Goal: Transaction & Acquisition: Subscribe to service/newsletter

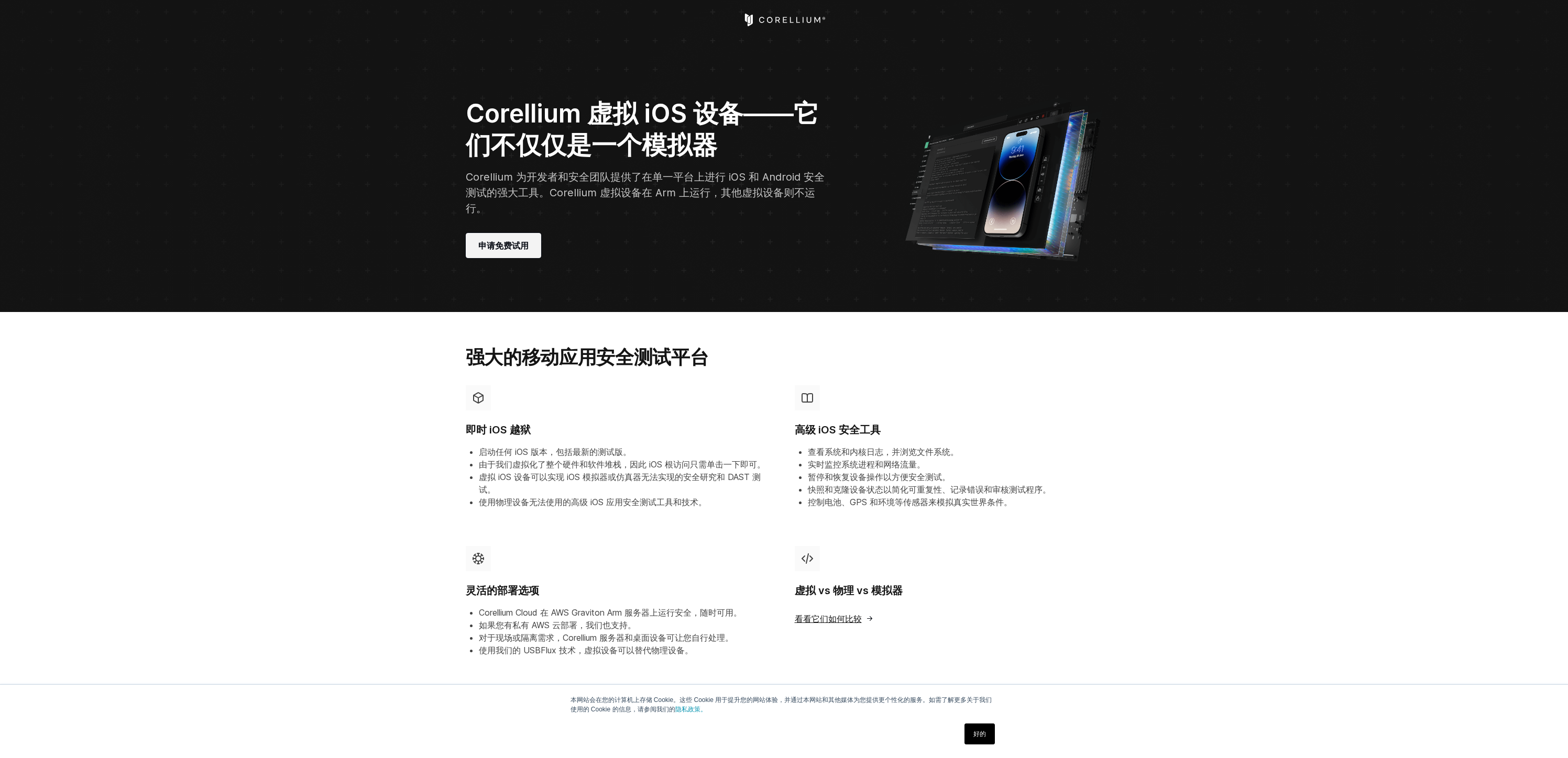
click at [500, 249] on font "申请免费试用" at bounding box center [503, 246] width 50 height 11
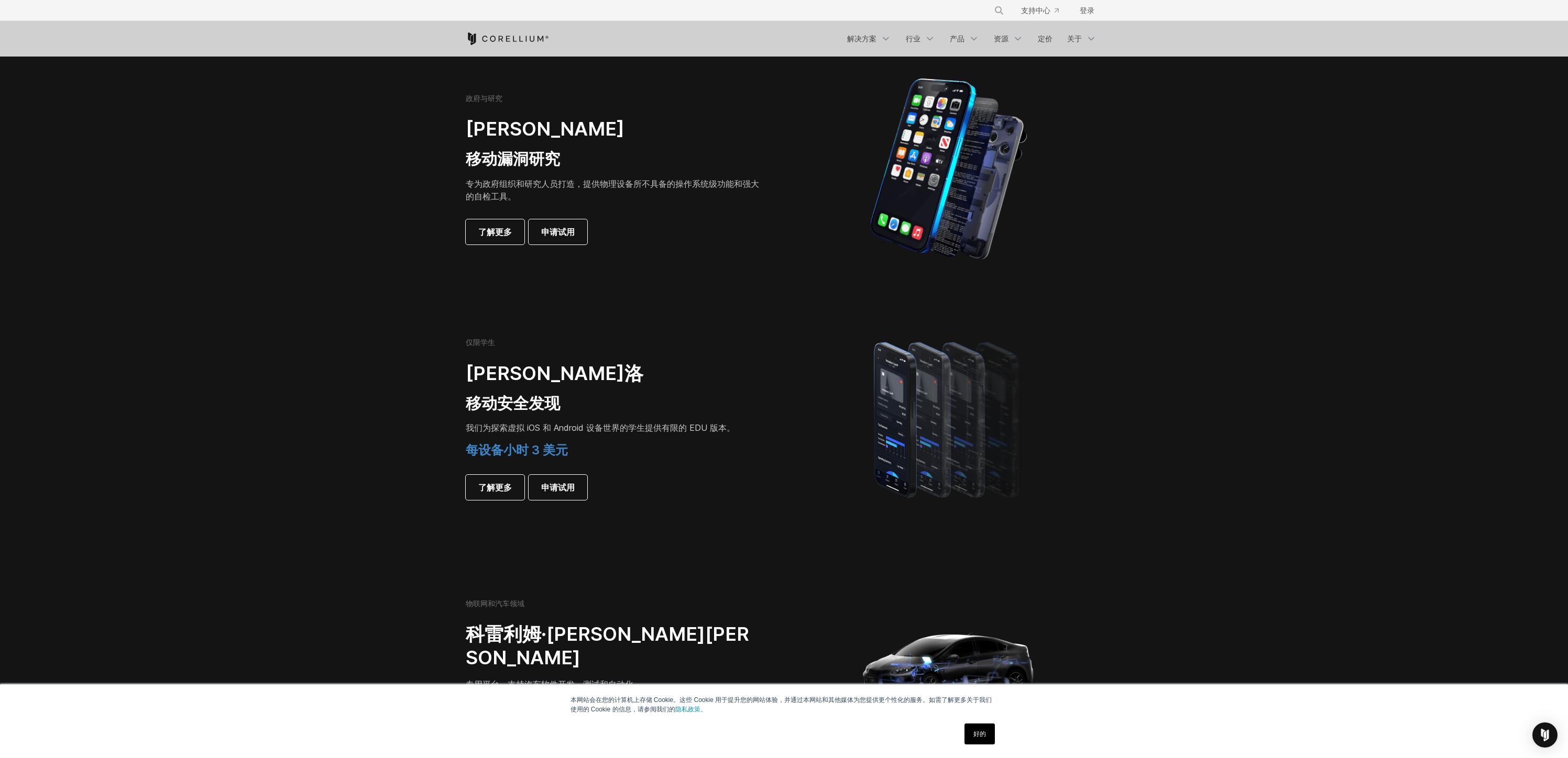
scroll to position [467, 0]
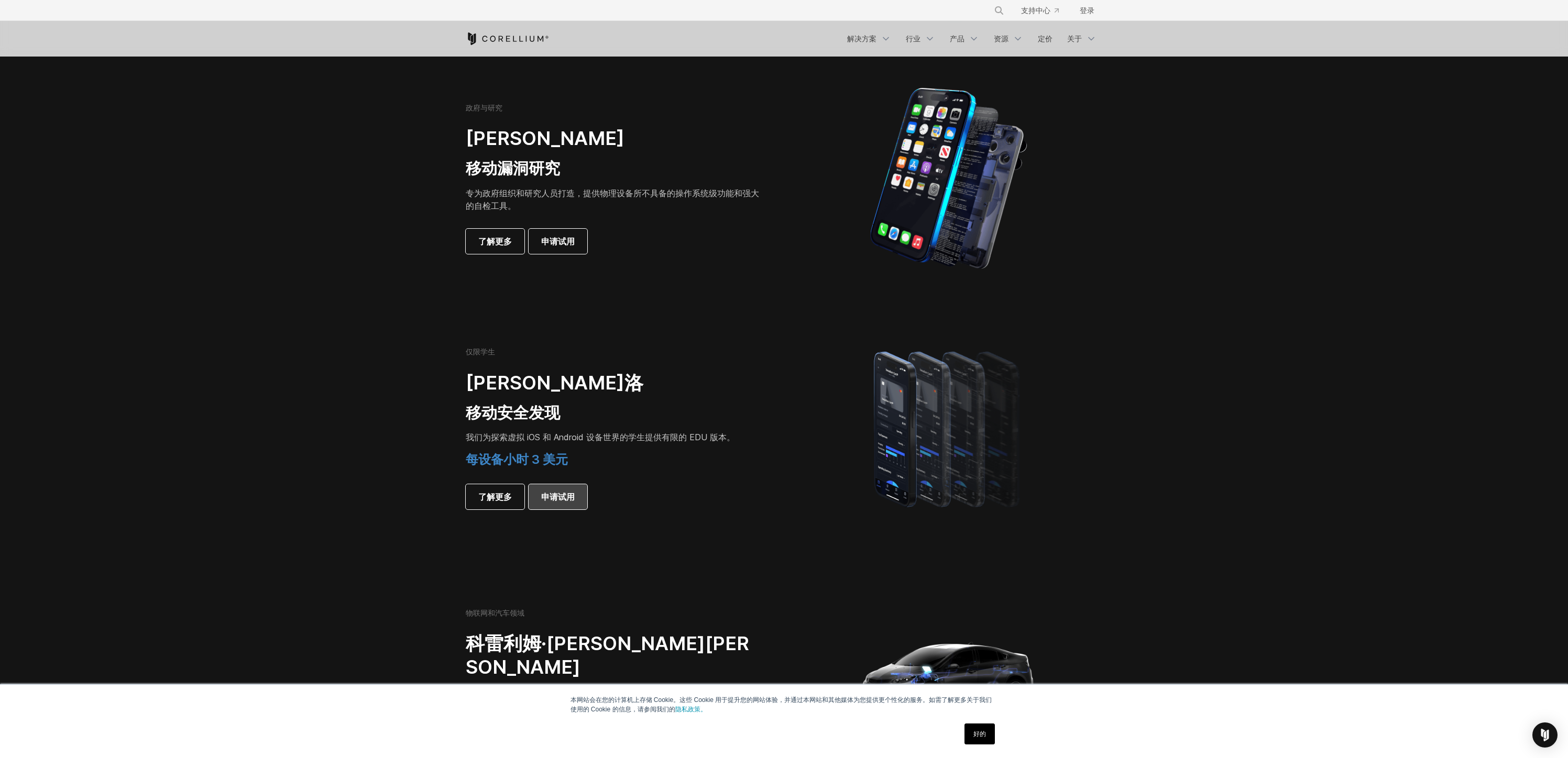
click at [574, 495] on font "申请试用" at bounding box center [557, 497] width 33 height 11
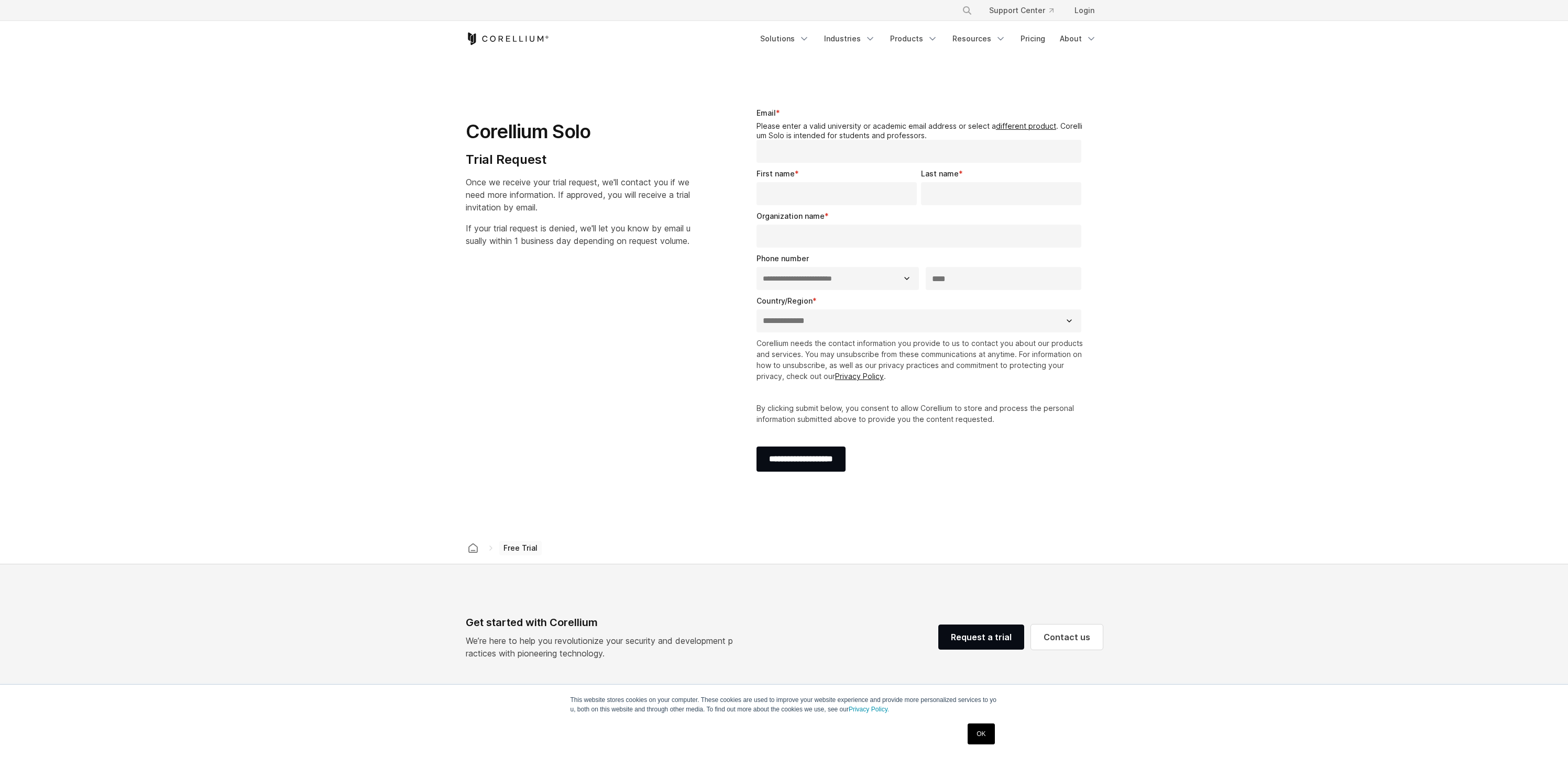
select select "**"
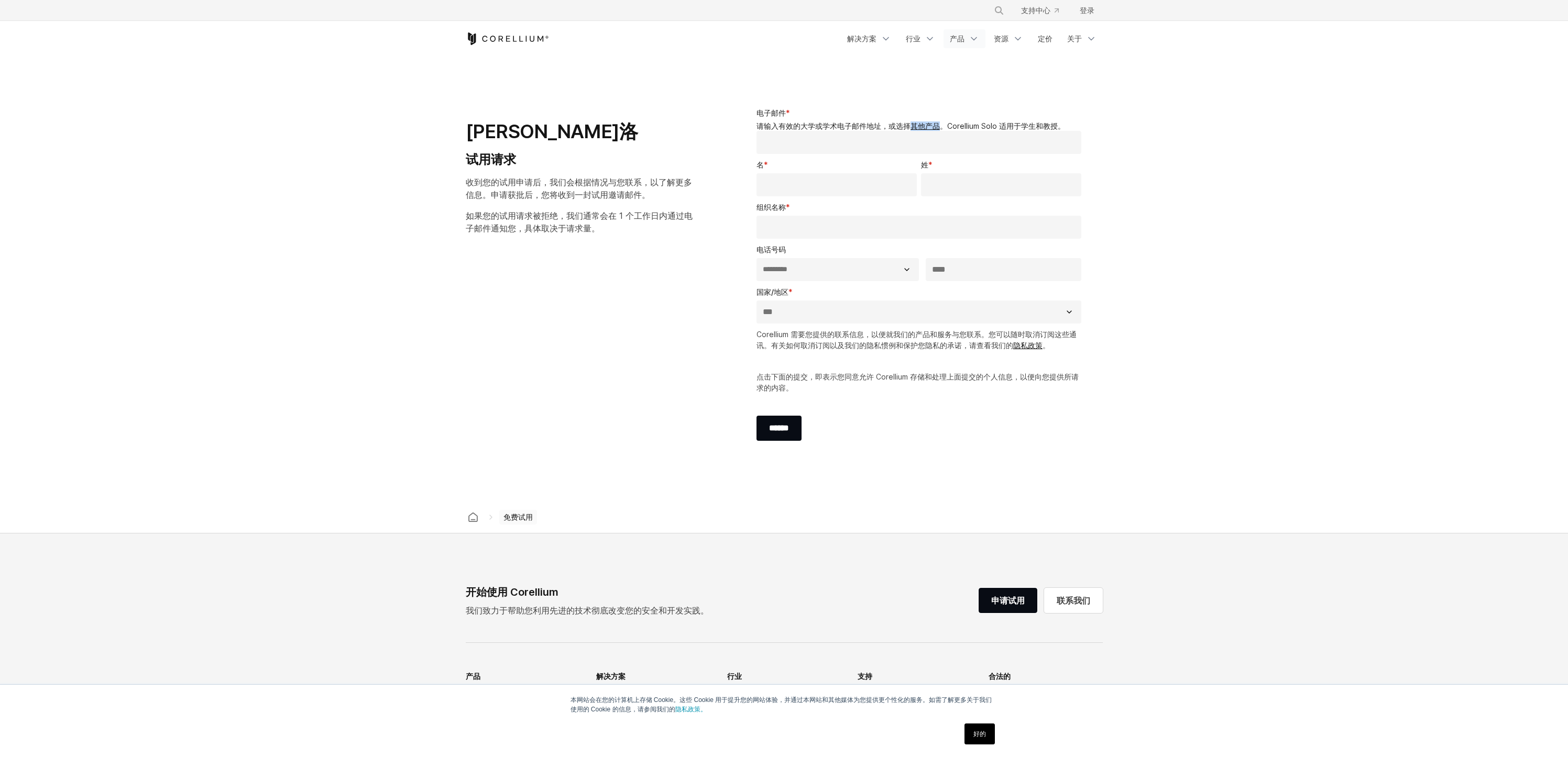
click at [965, 42] on link "产品" at bounding box center [964, 39] width 42 height 19
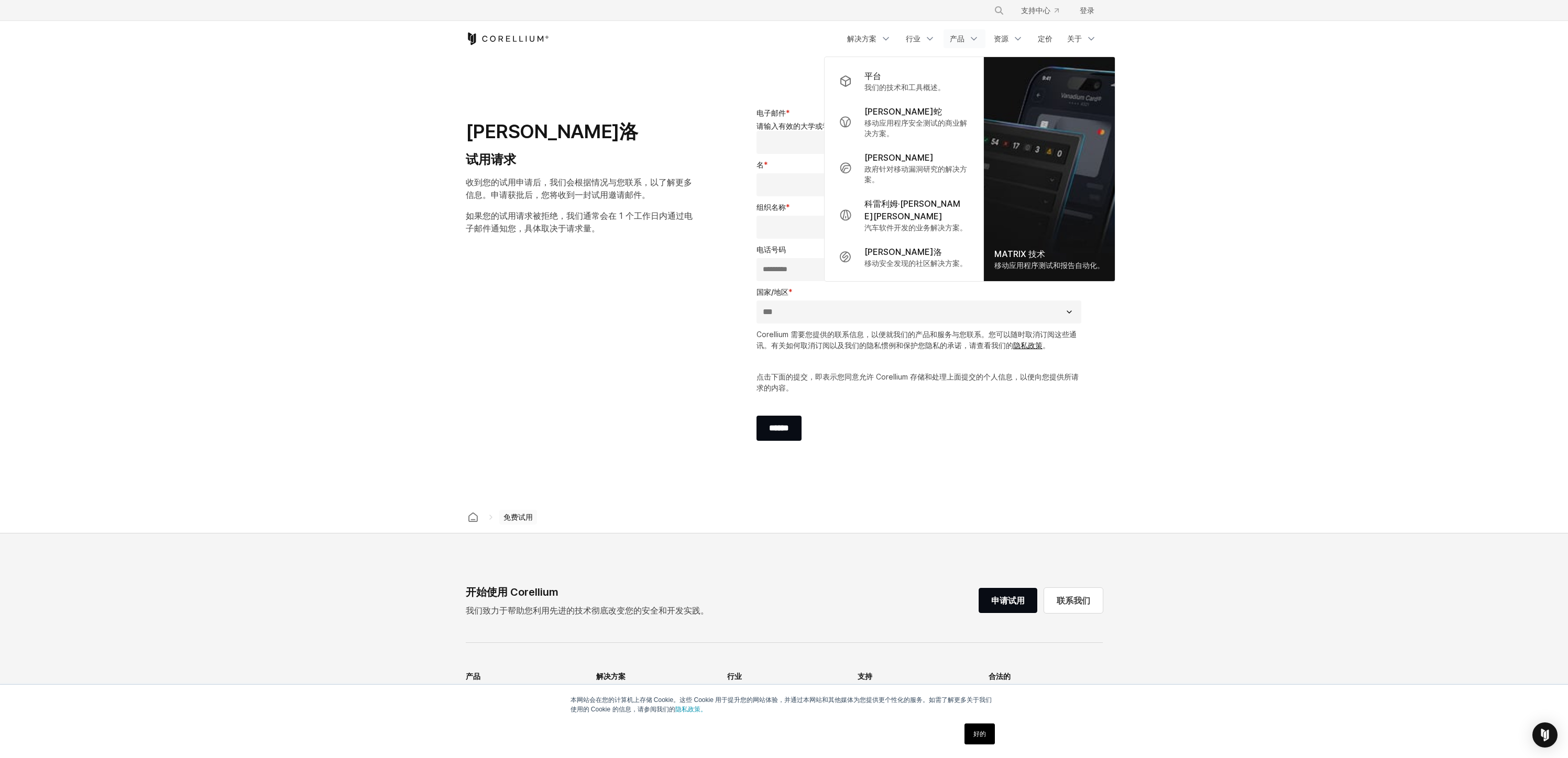
click at [1246, 66] on section "**********" at bounding box center [784, 280] width 1568 height 444
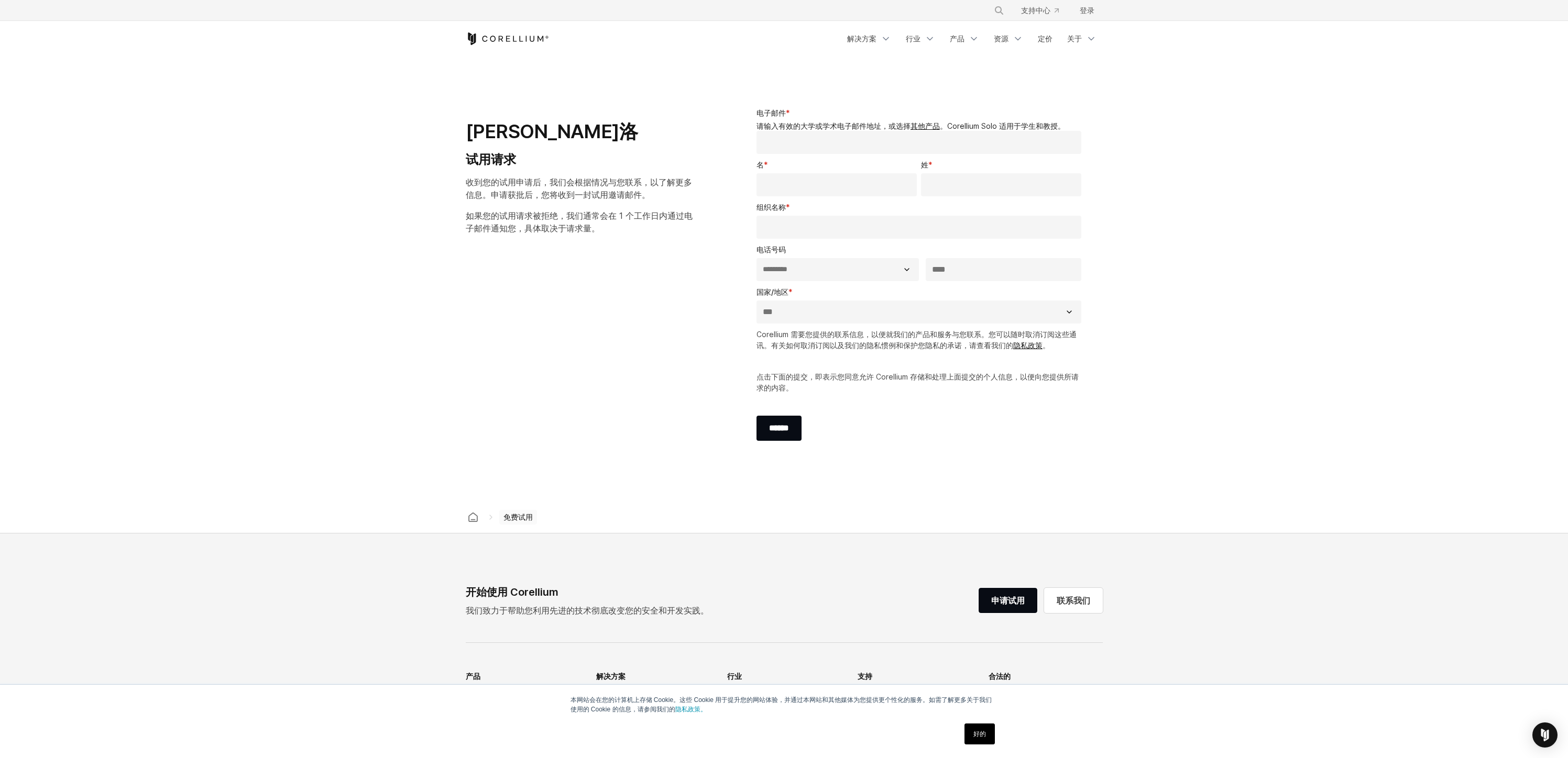
click at [839, 192] on input "名 *" at bounding box center [836, 184] width 161 height 23
click at [846, 147] on input "电子邮件 *" at bounding box center [919, 142] width 326 height 23
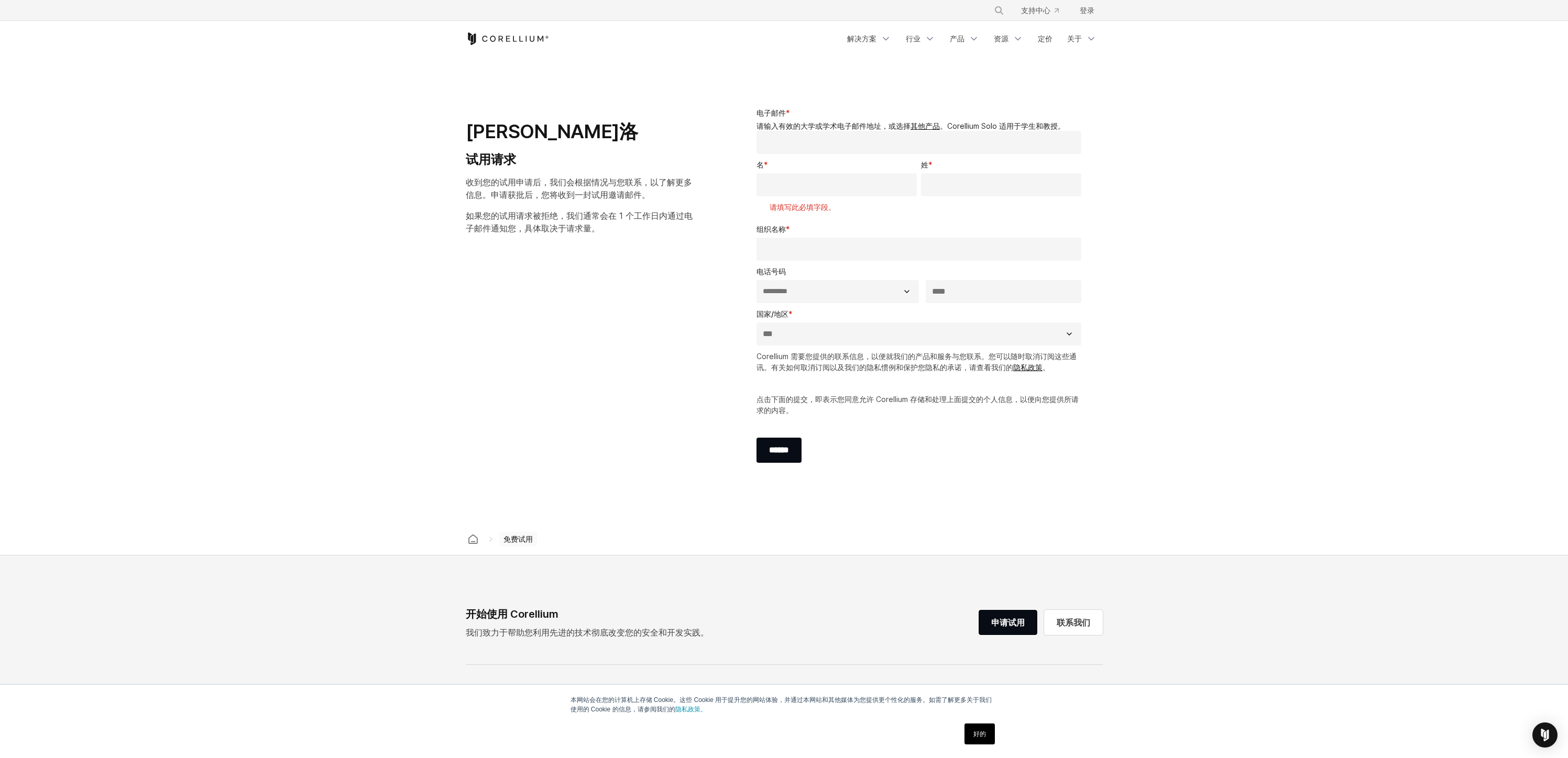
click at [830, 142] on input "电子邮件 *" at bounding box center [919, 142] width 326 height 23
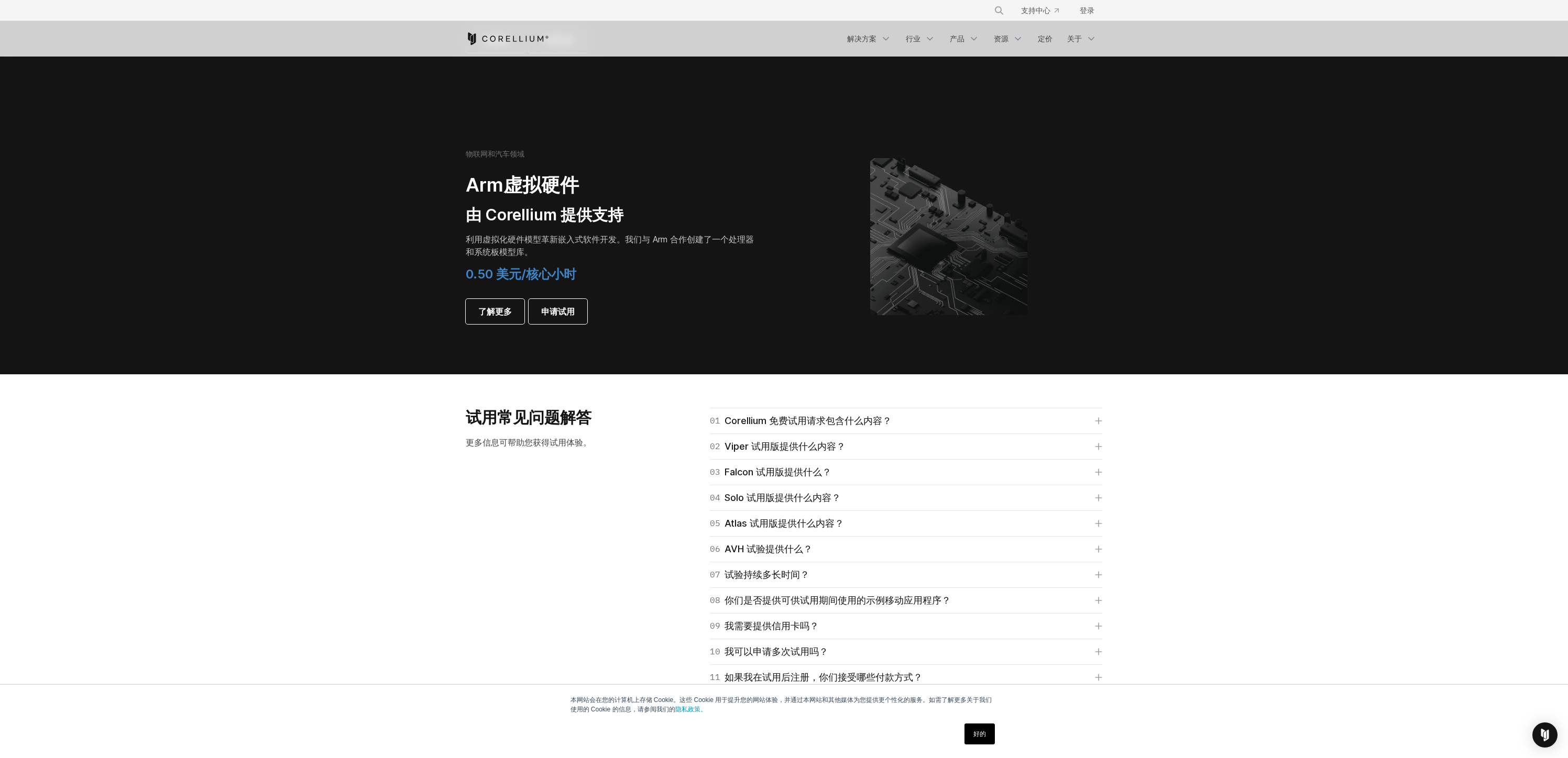
scroll to position [1073, 0]
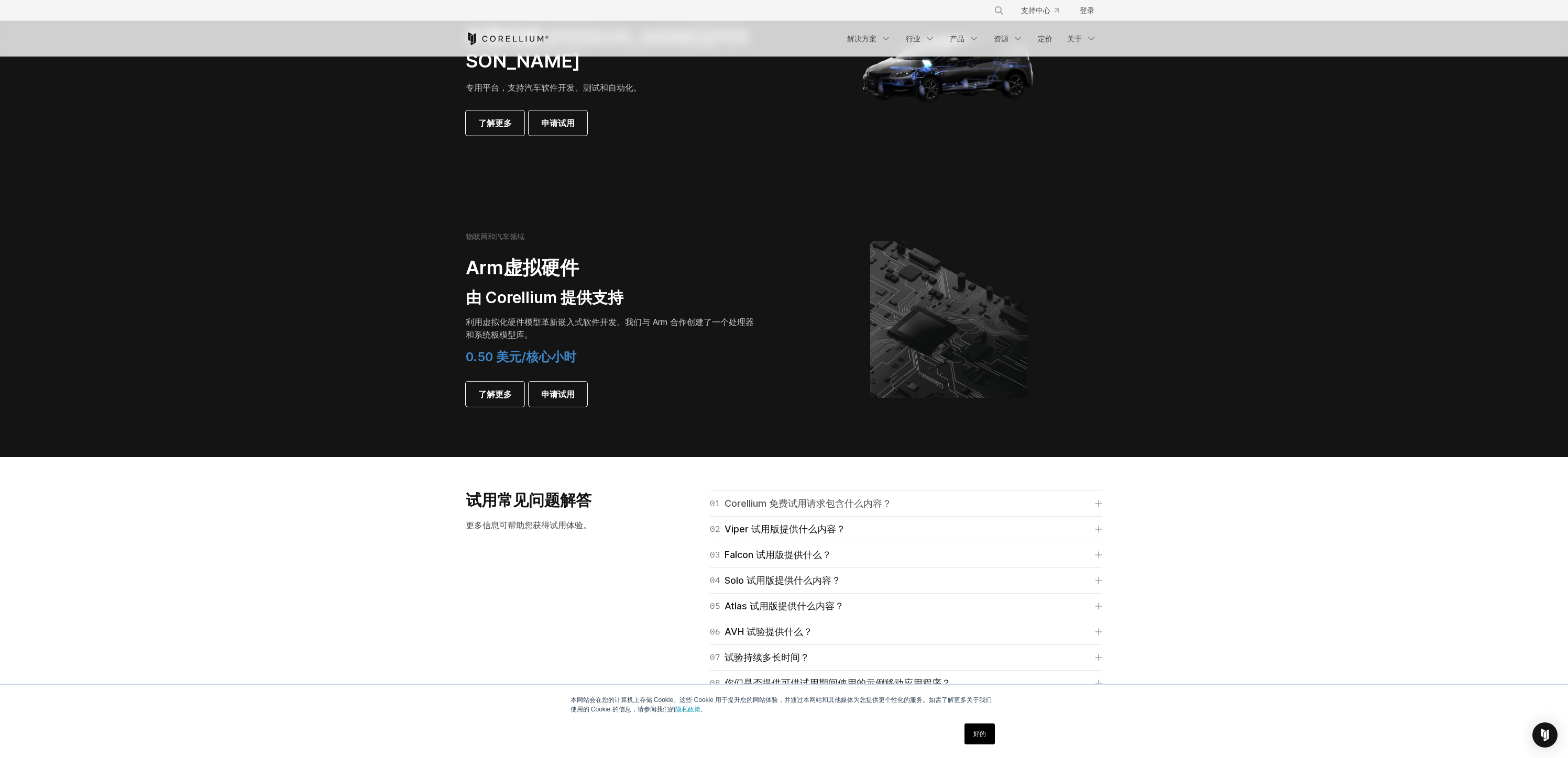
click at [881, 499] on font "Corellium 免费试用请求包含什么内容？" at bounding box center [807, 503] width 167 height 11
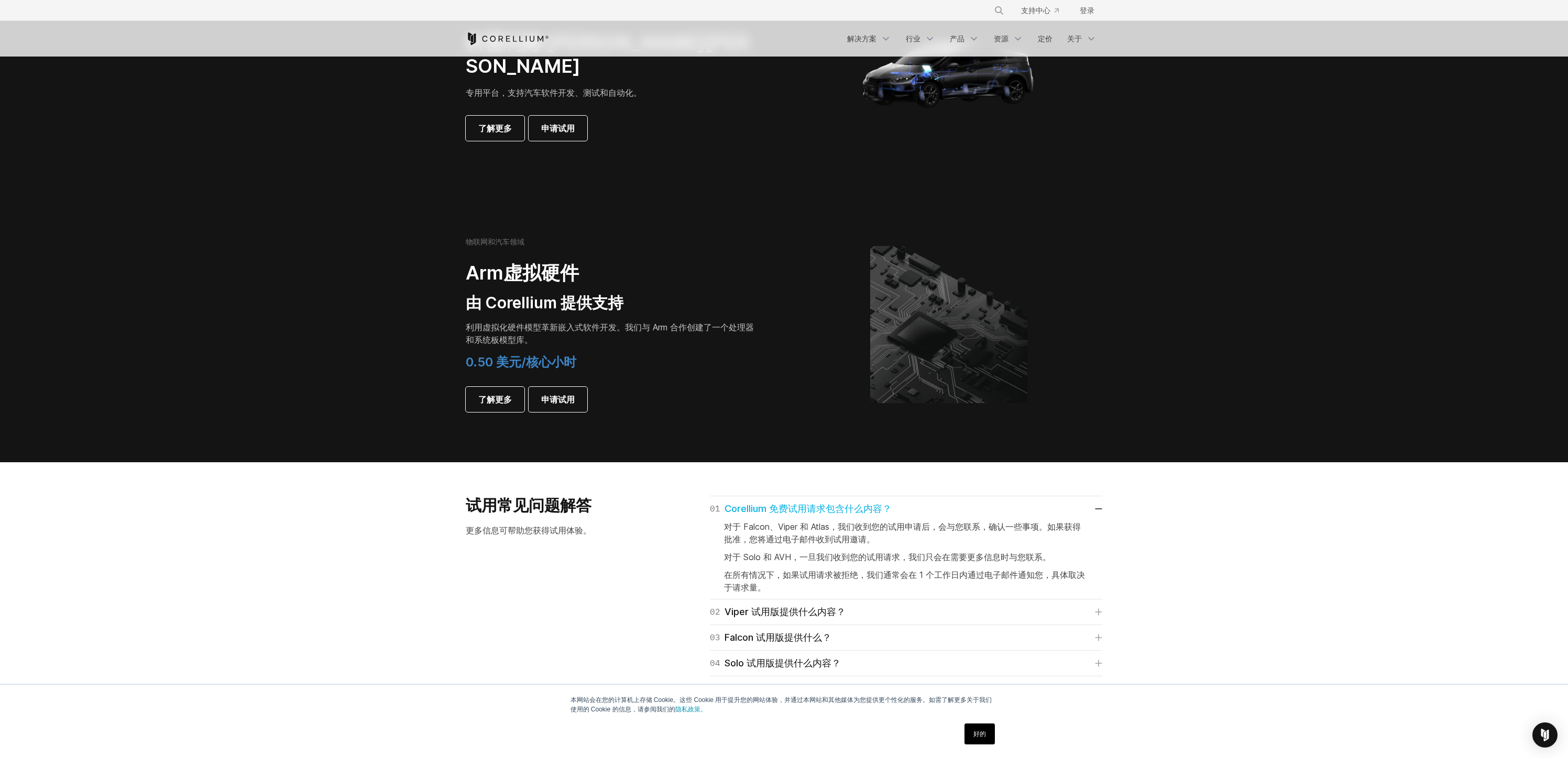
scroll to position [1199, 0]
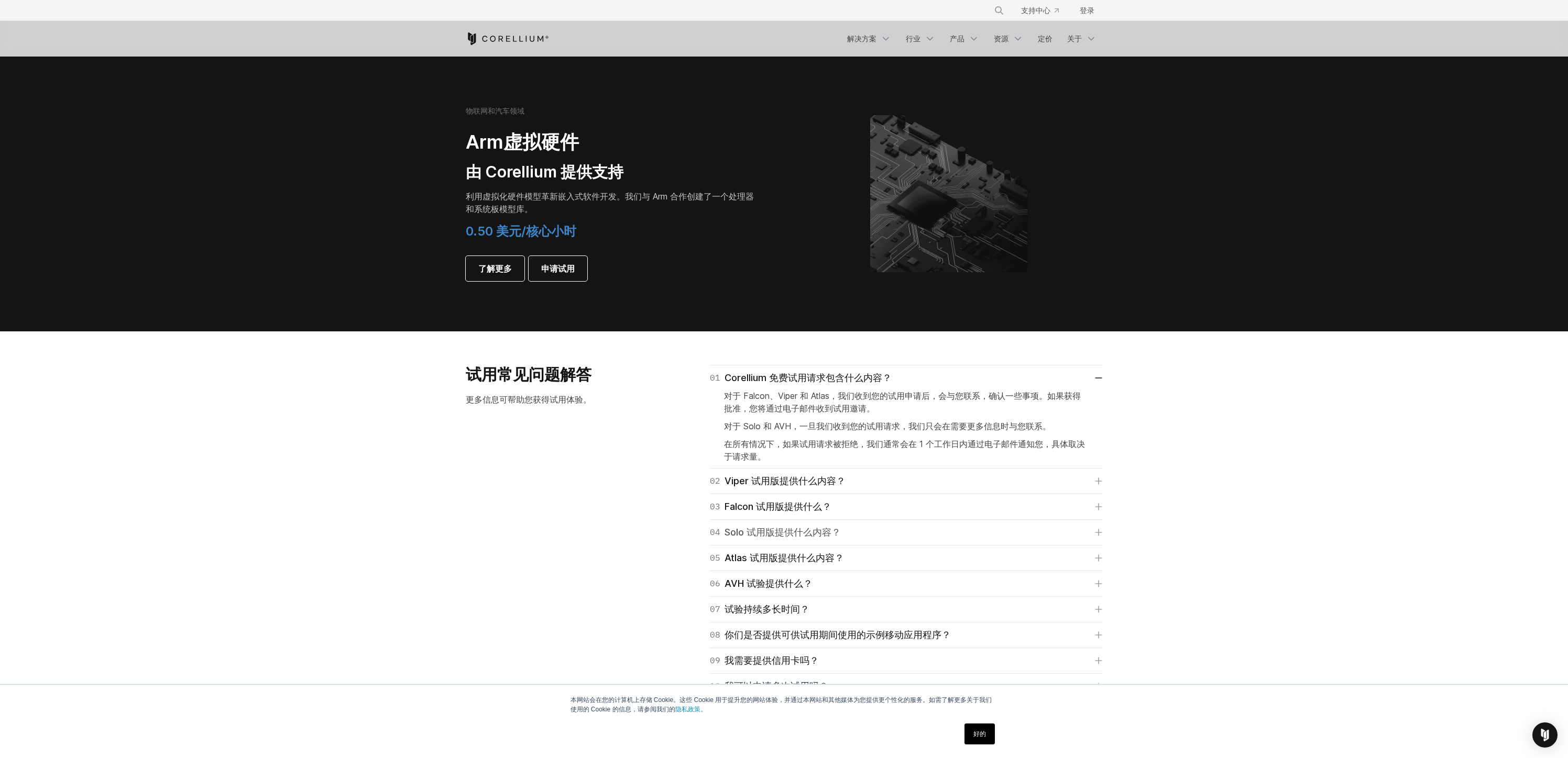
click at [811, 528] on font "Solo 试用版提供什么内容？" at bounding box center [782, 532] width 116 height 11
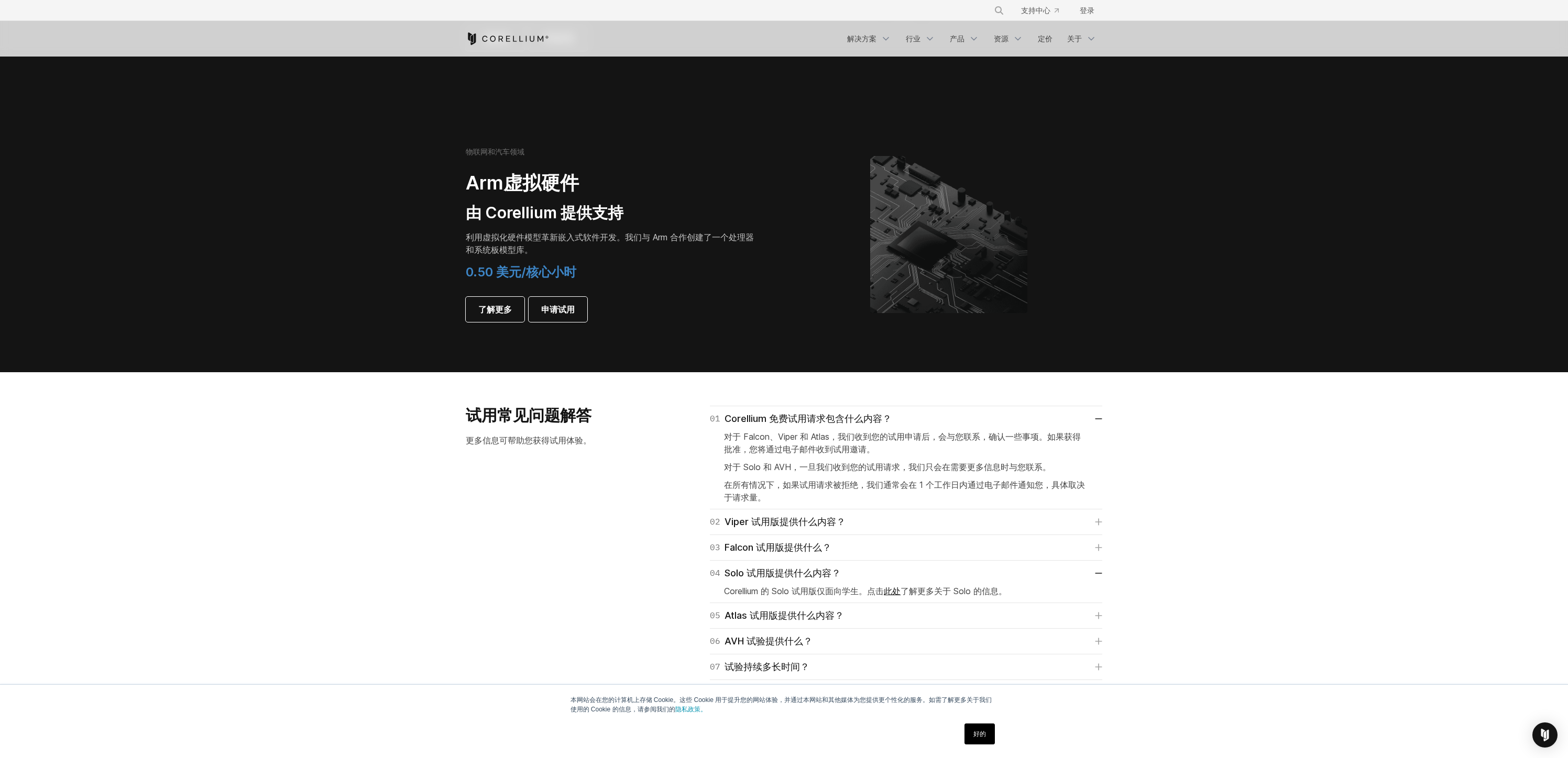
scroll to position [1372, 0]
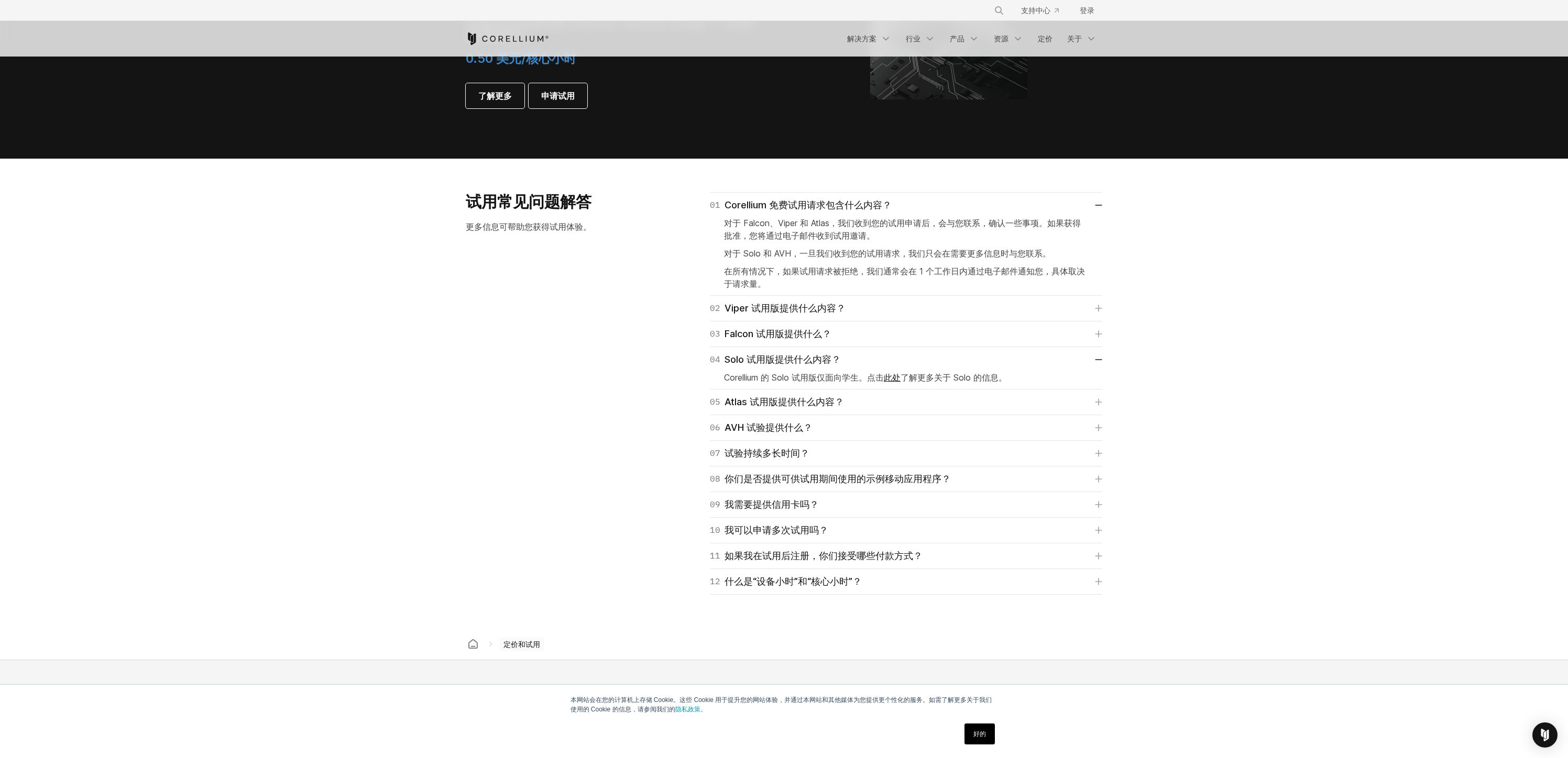
click at [894, 378] on font "此处" at bounding box center [892, 377] width 17 height 11
click at [830, 582] on font "什么是“设备小时”和“核心小时”？" at bounding box center [793, 581] width 137 height 11
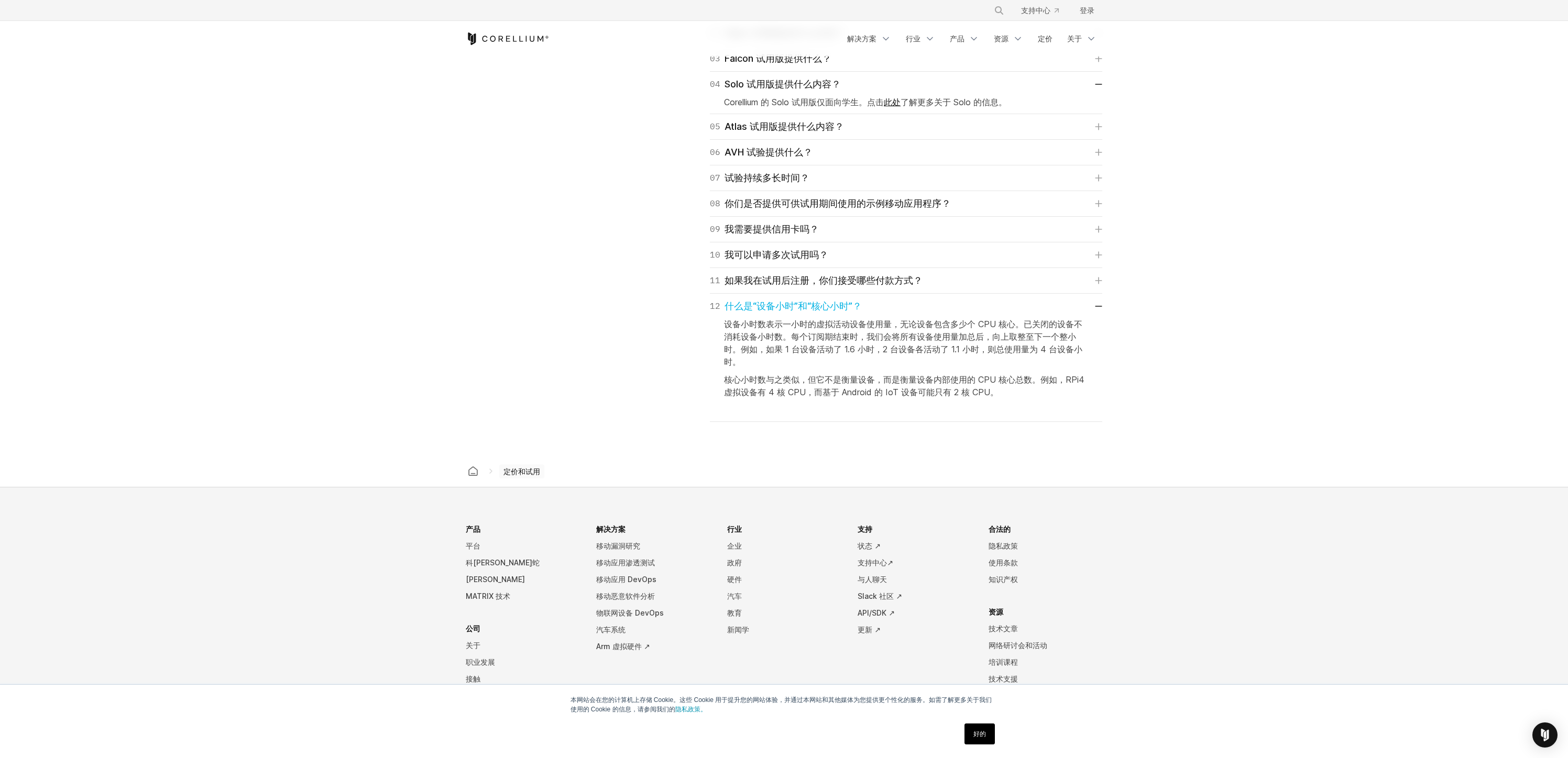
scroll to position [1676, 0]
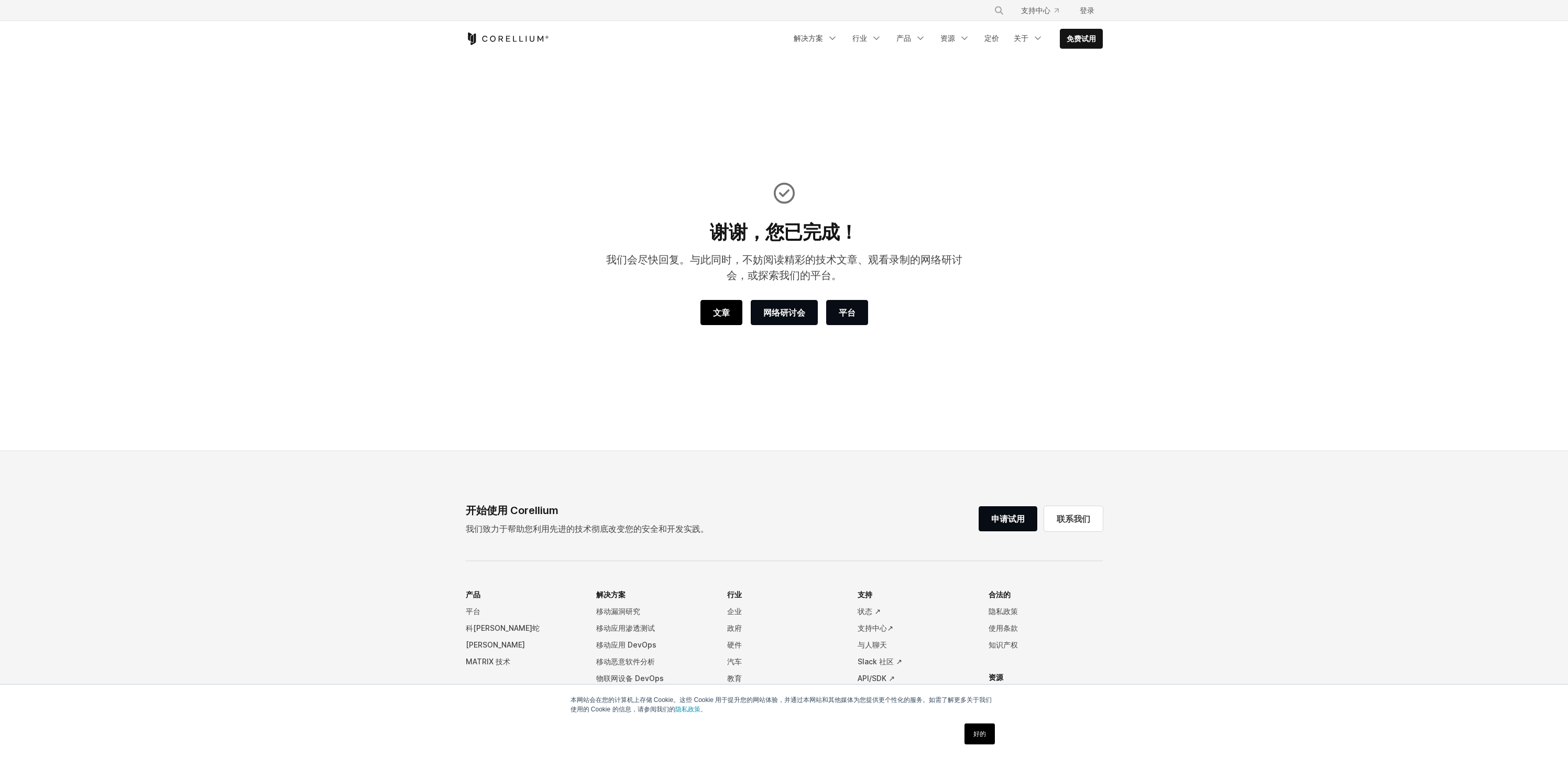
click at [715, 318] on font "文章" at bounding box center [721, 313] width 17 height 13
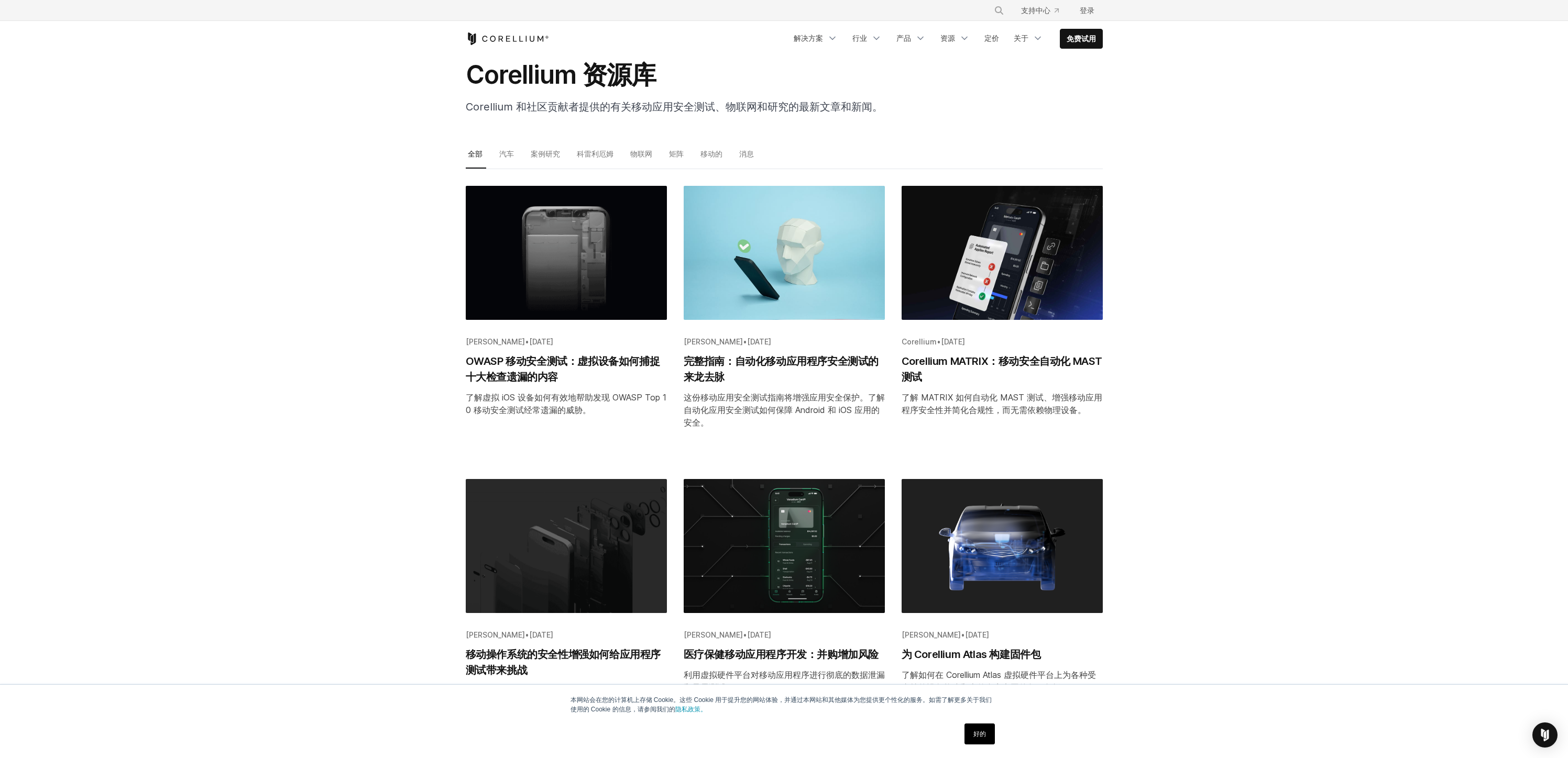
scroll to position [22, 0]
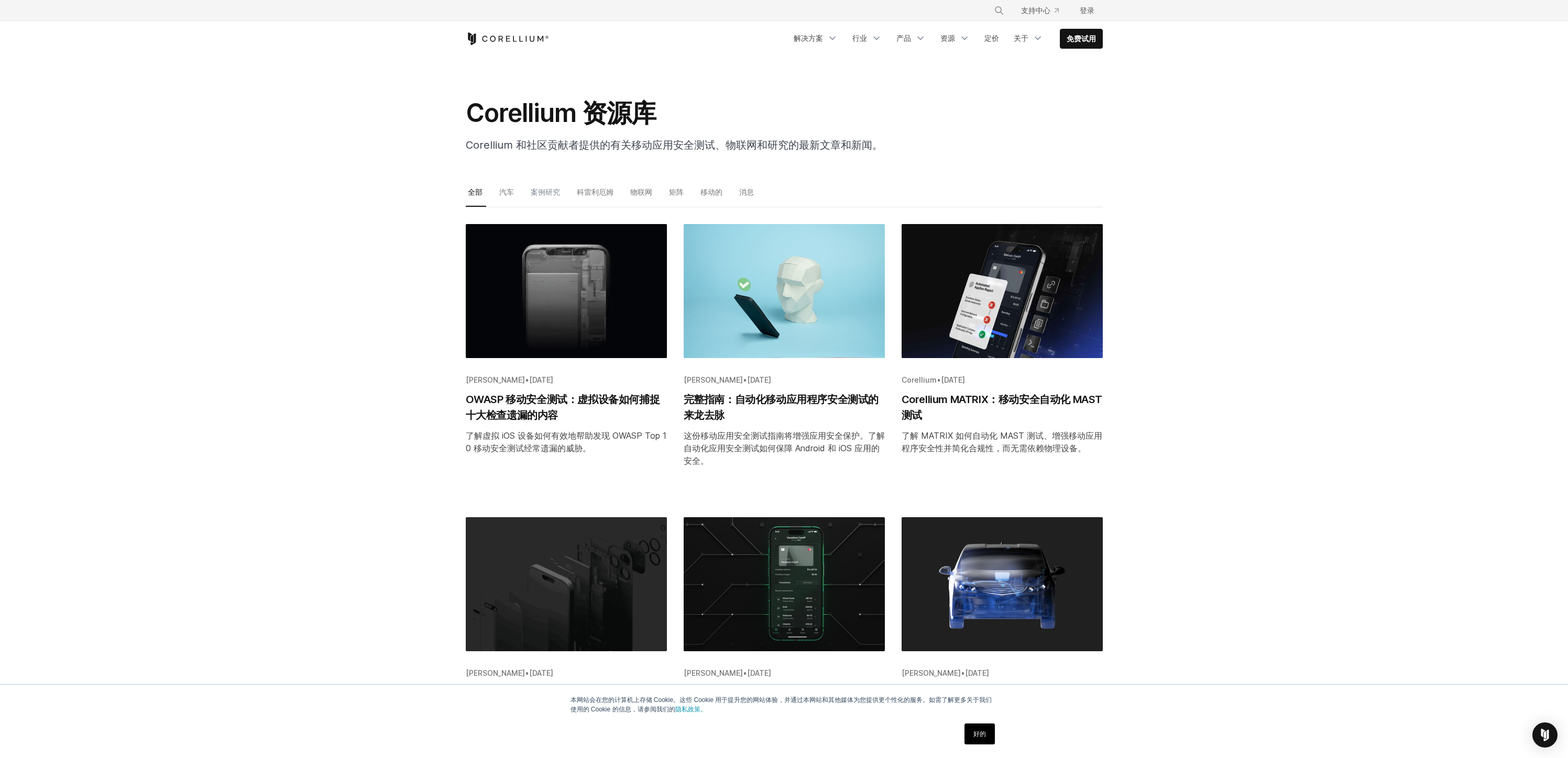
click at [553, 189] on font "案例研究" at bounding box center [545, 192] width 30 height 9
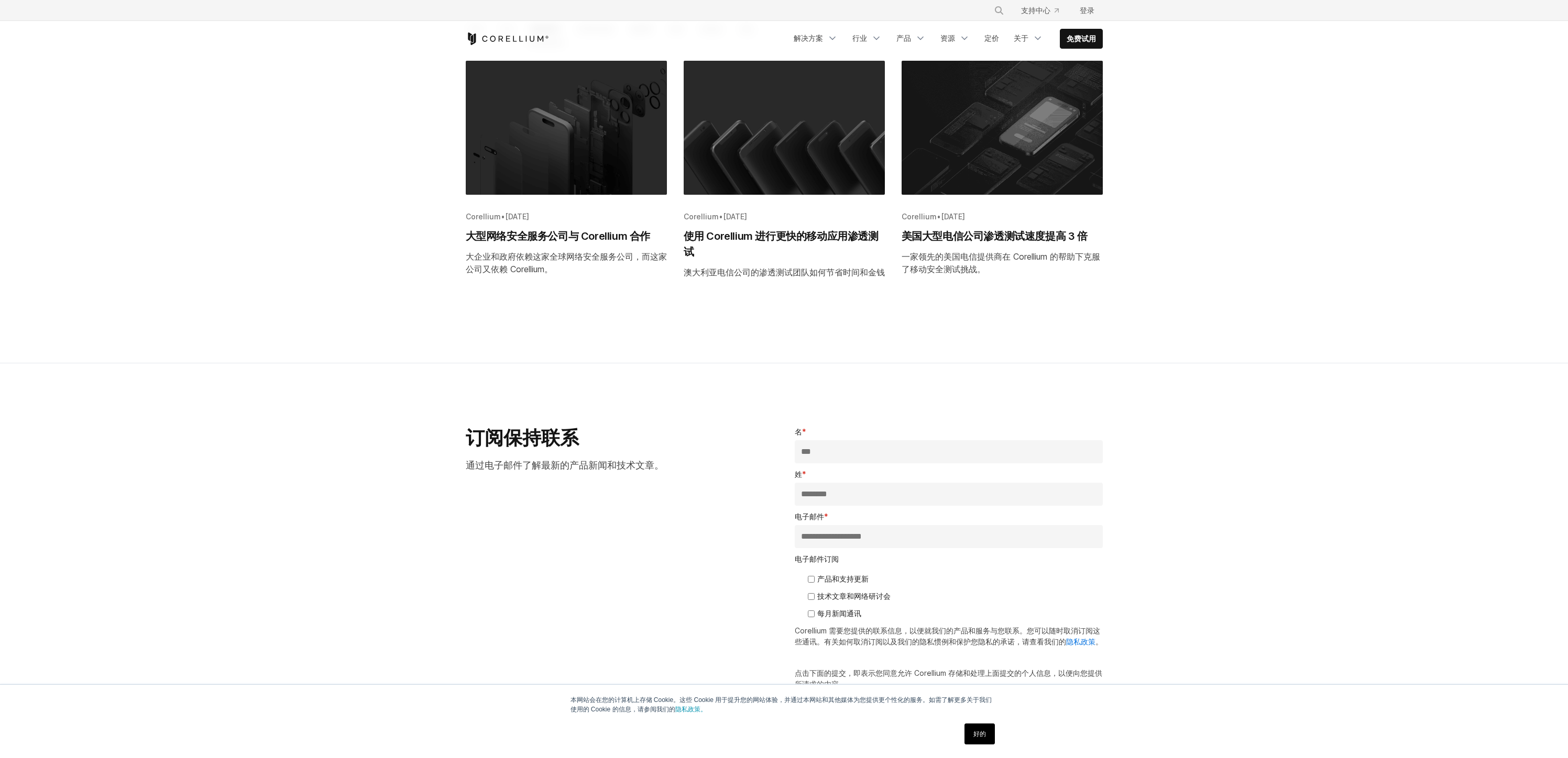
scroll to position [223, 0]
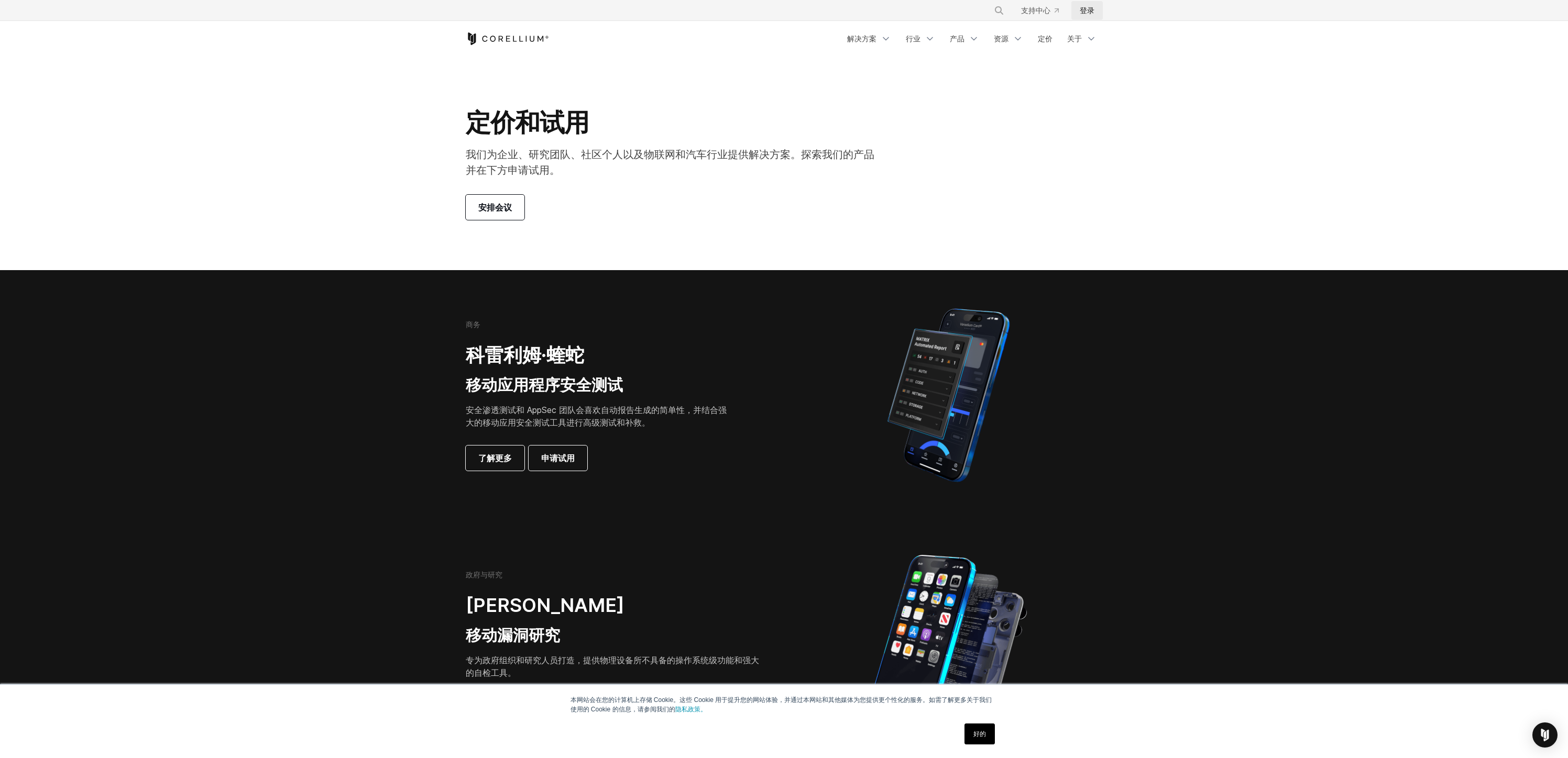
click at [1088, 11] on font "登录" at bounding box center [1086, 10] width 14 height 9
click at [877, 41] on link "解决方案" at bounding box center [869, 39] width 57 height 19
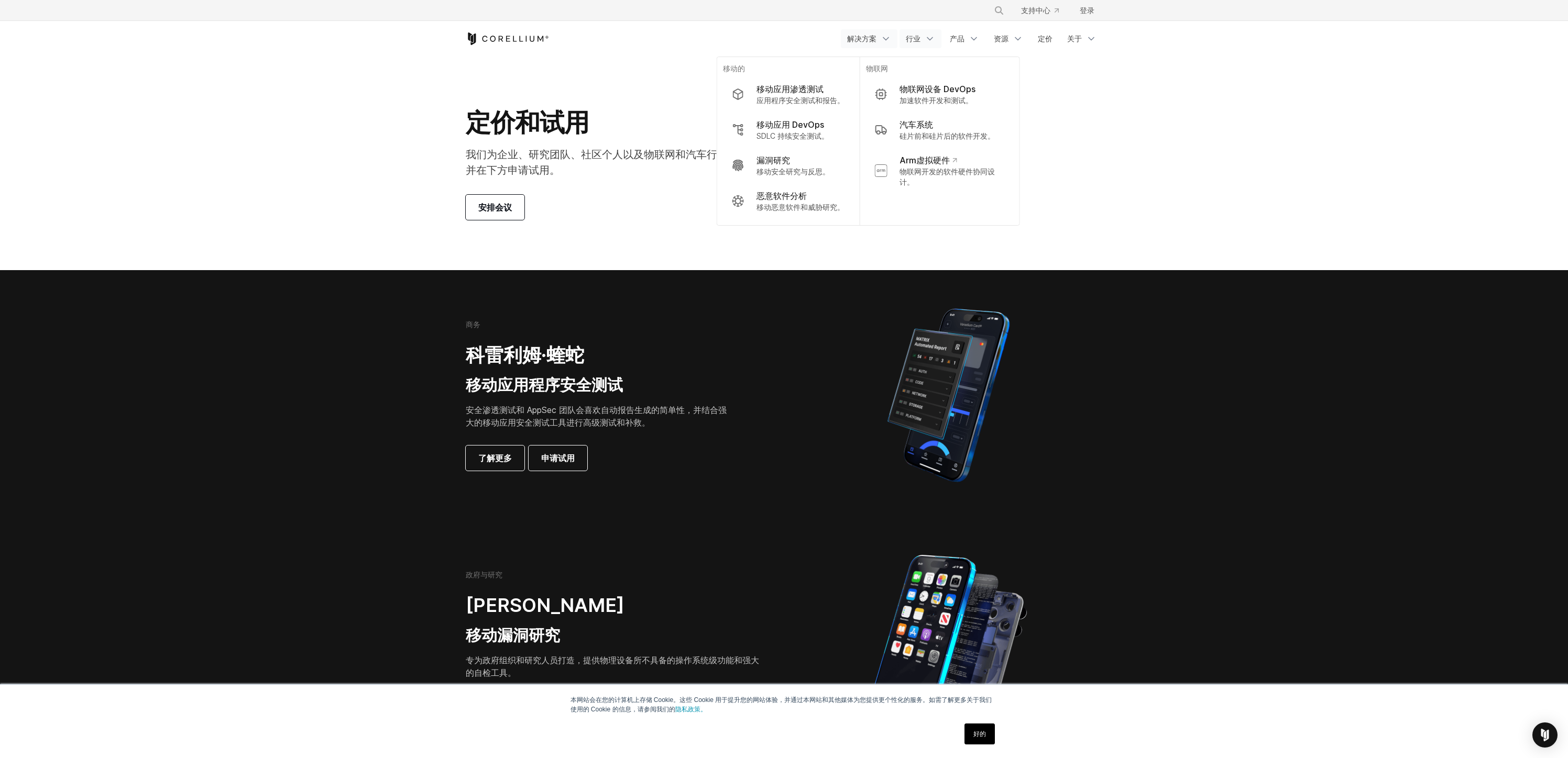
click at [921, 37] on link "行业" at bounding box center [920, 39] width 42 height 19
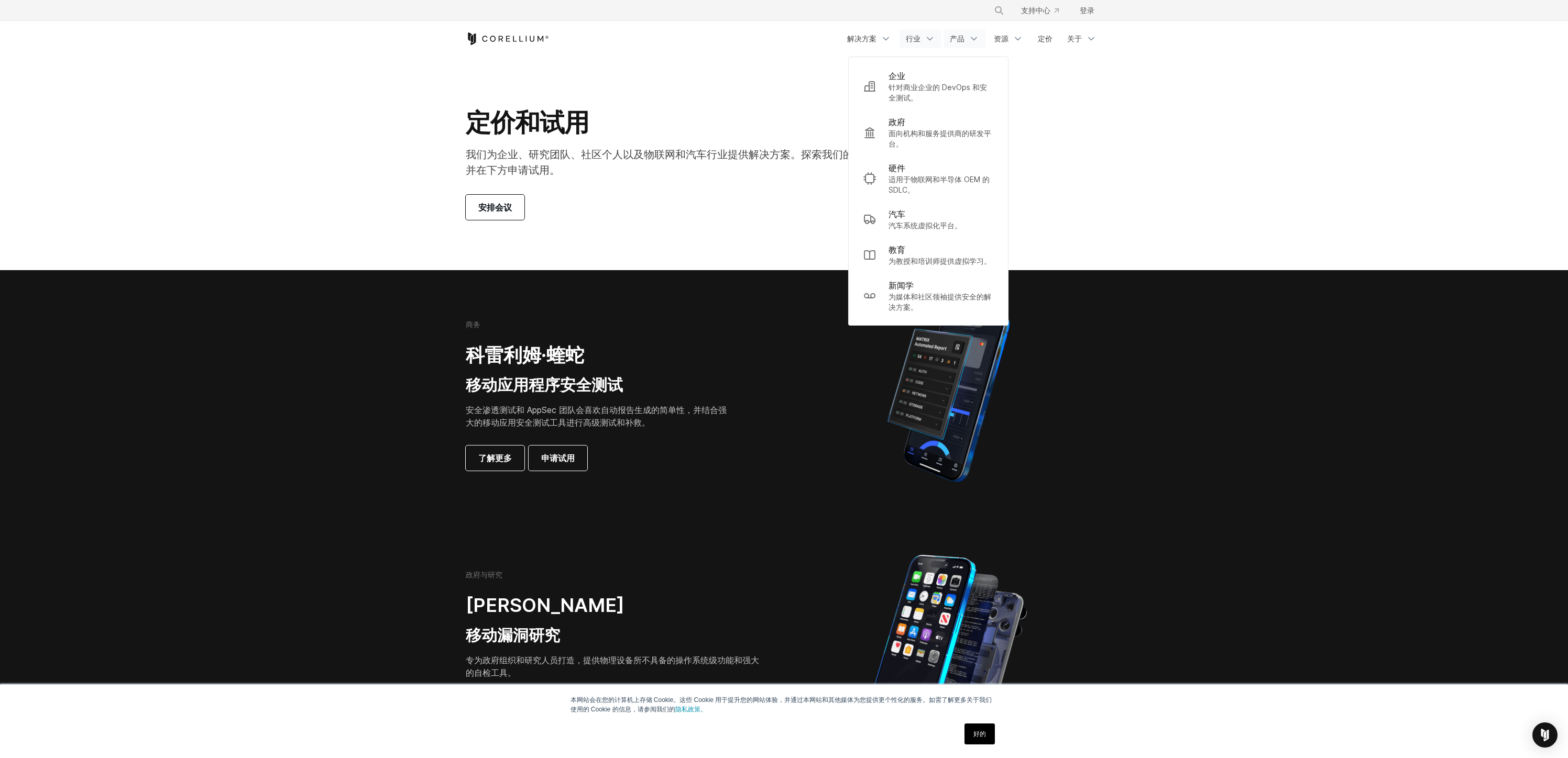
click at [953, 40] on font "产品" at bounding box center [957, 38] width 14 height 9
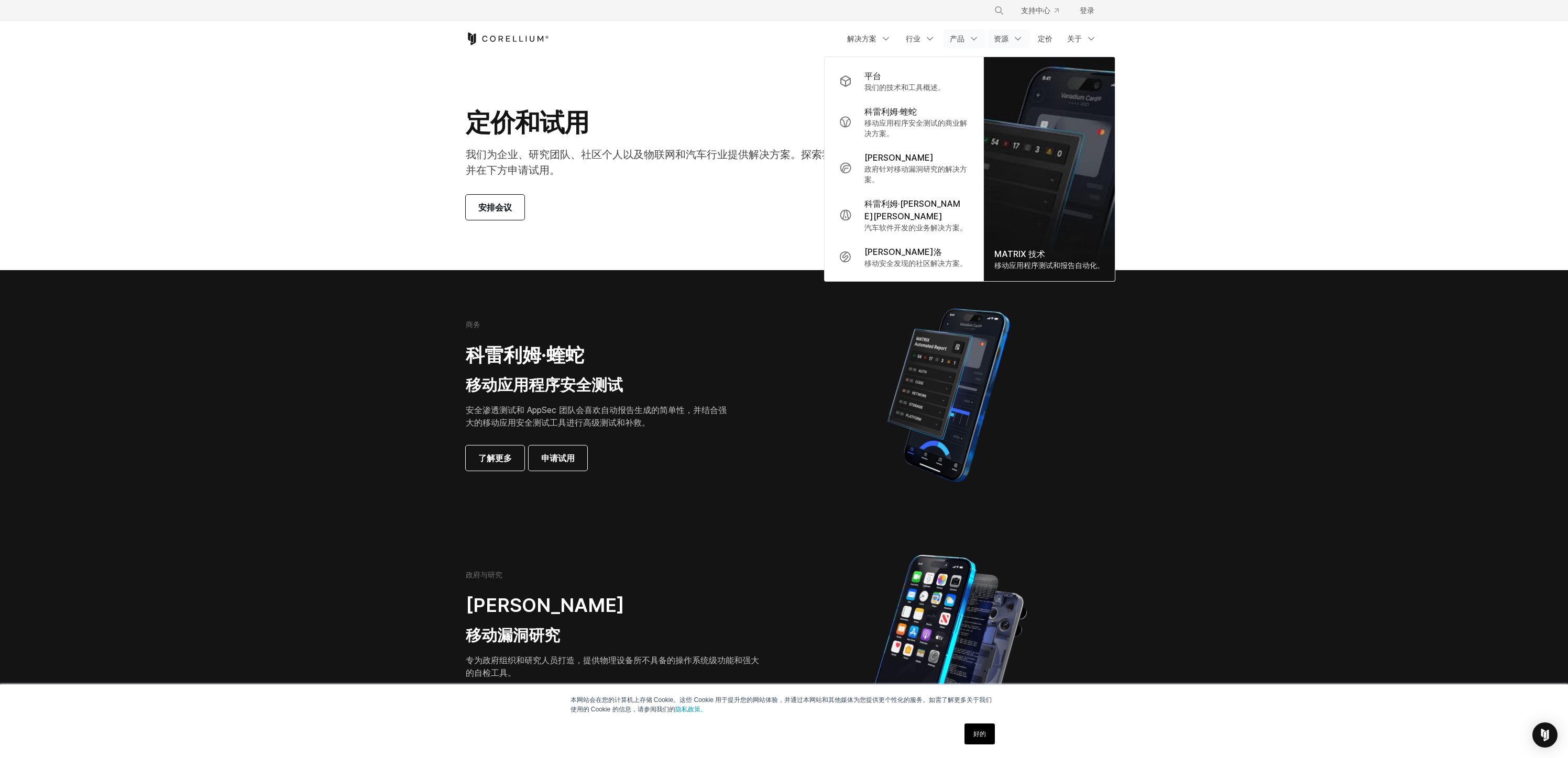
click at [1008, 39] on font "资源" at bounding box center [1001, 38] width 14 height 9
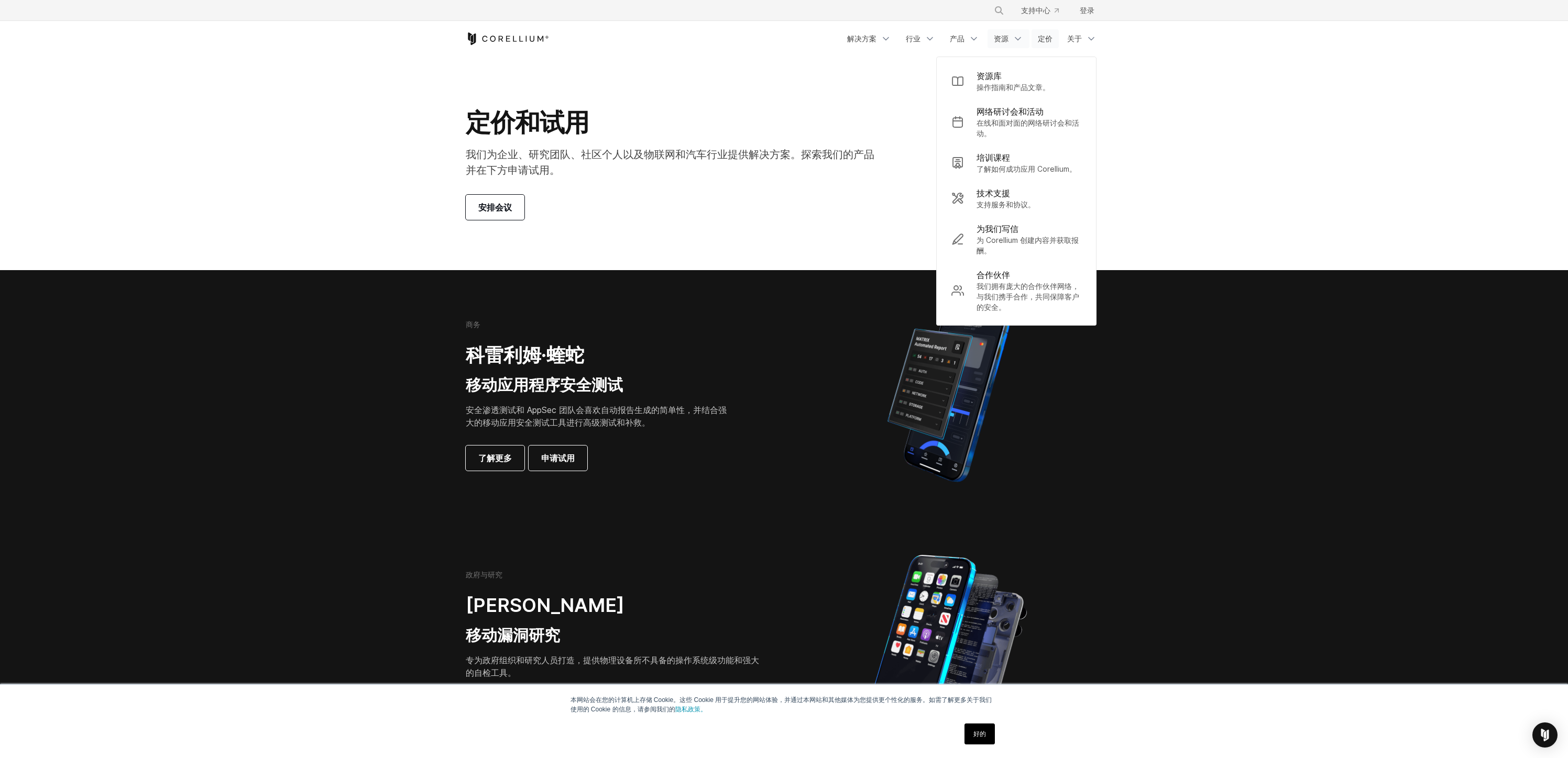
click at [1048, 39] on font "定价" at bounding box center [1045, 38] width 14 height 9
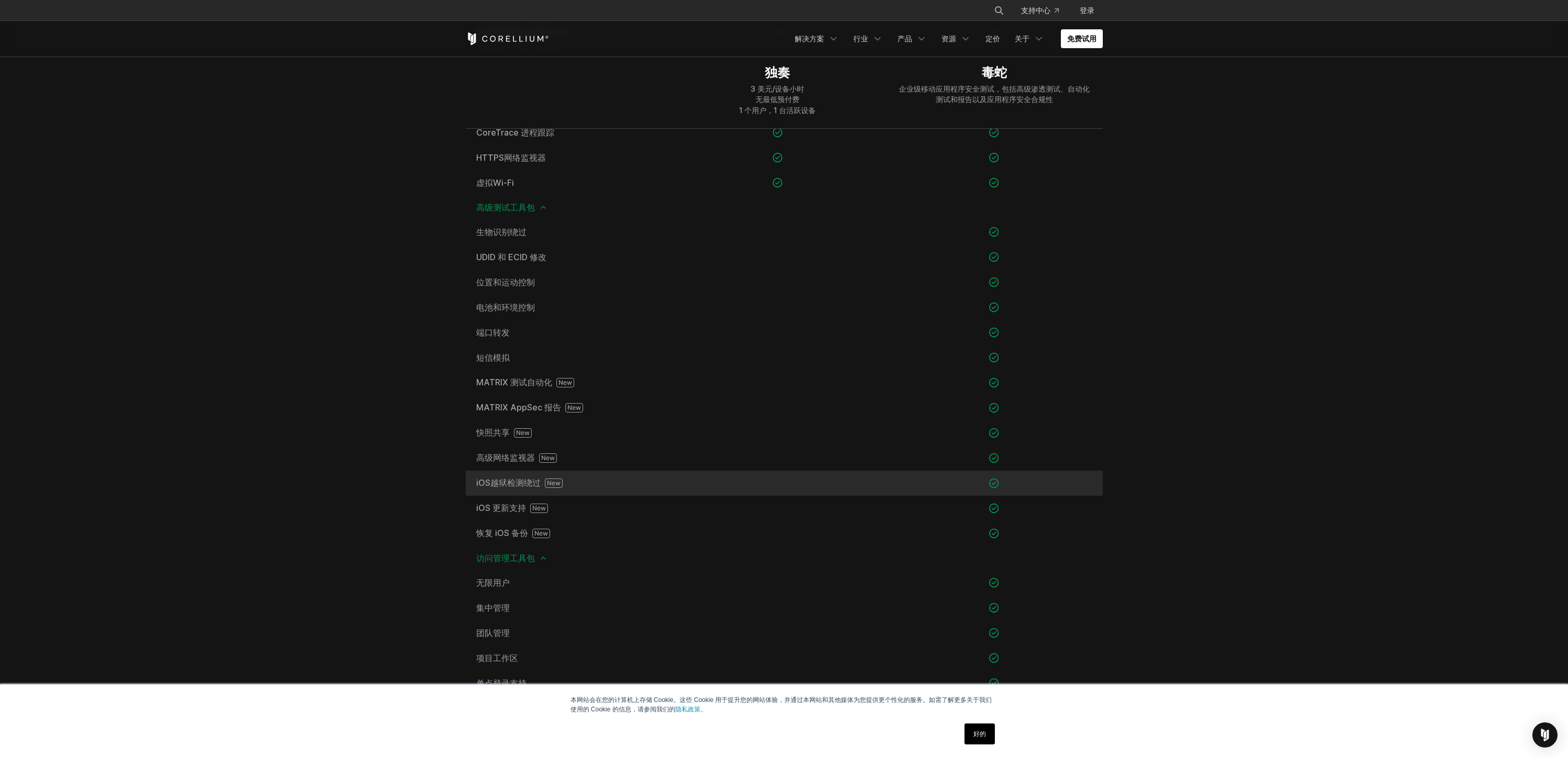
scroll to position [934, 0]
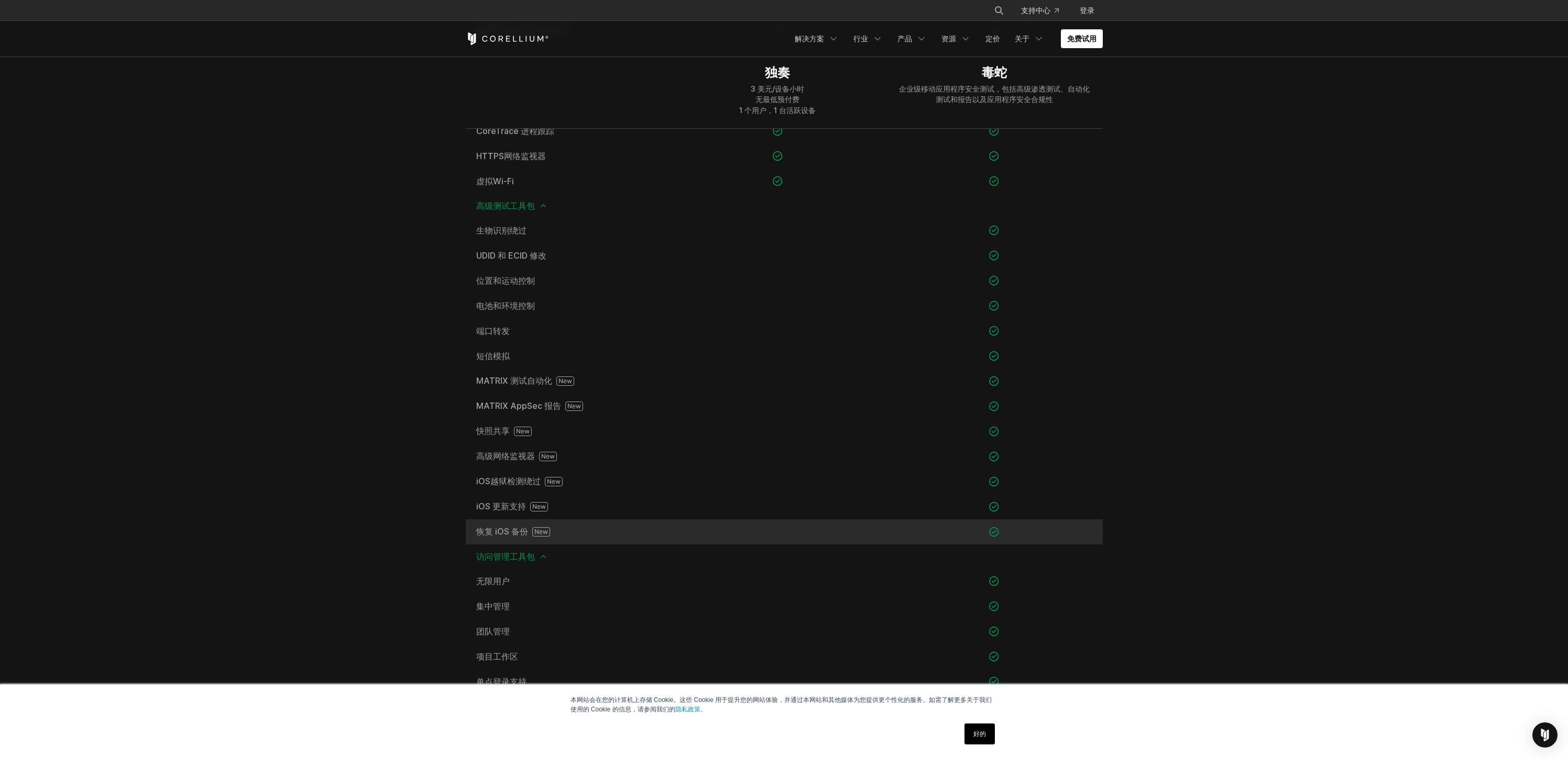
click at [540, 534] on icon at bounding box center [540, 531] width 13 height 4
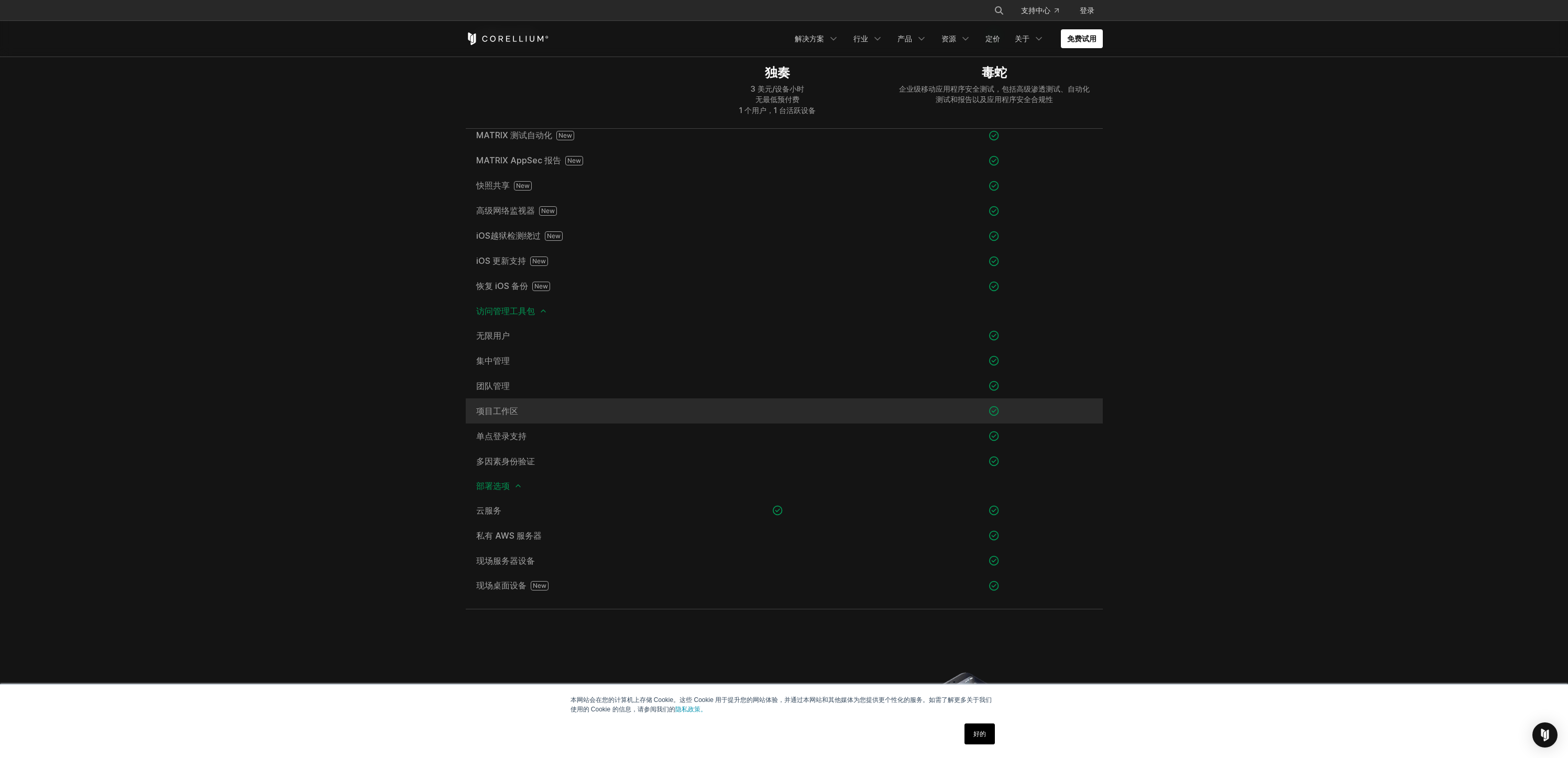
scroll to position [1184, 0]
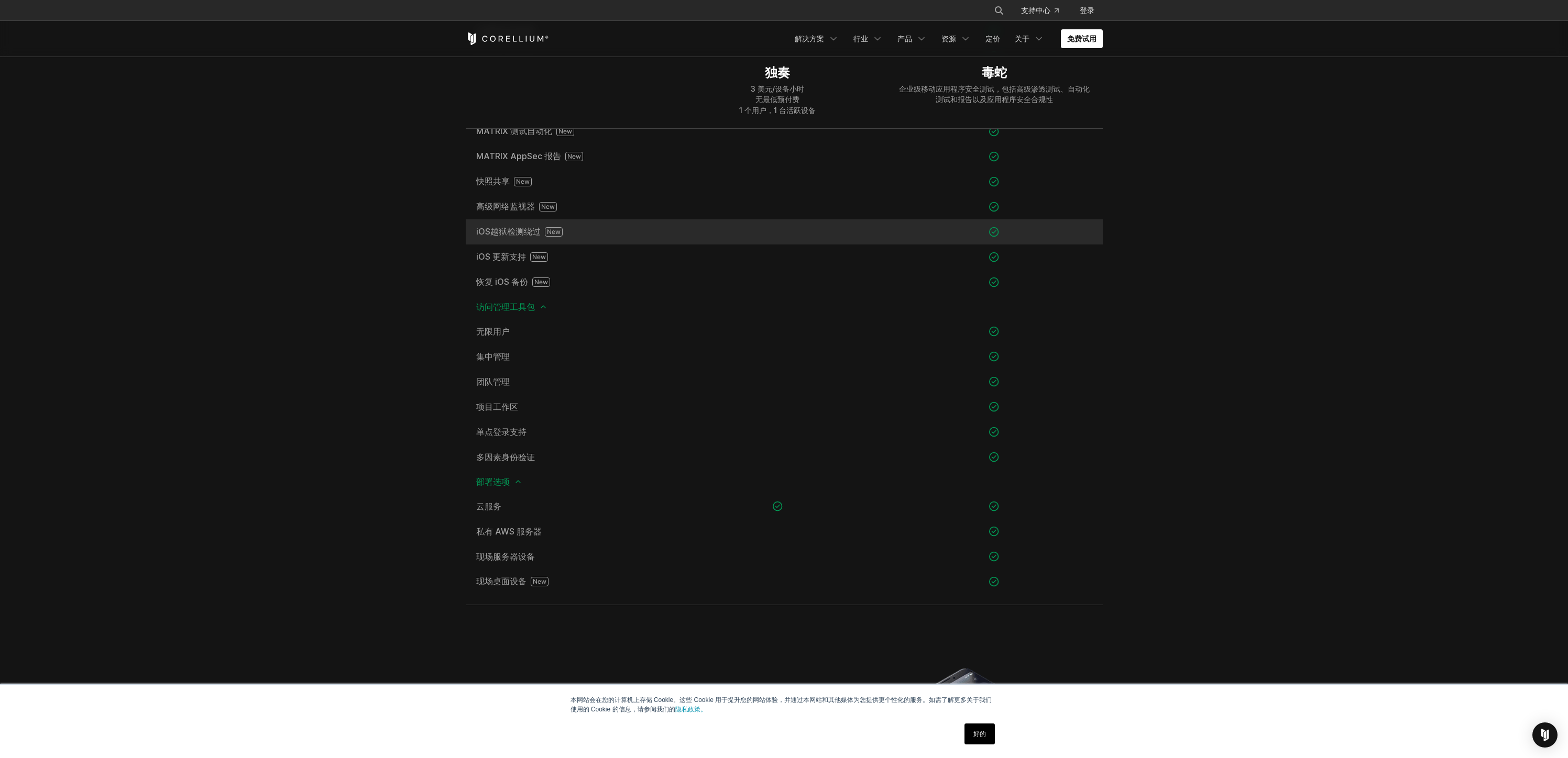
click at [860, 230] on div at bounding box center [778, 232] width 217 height 25
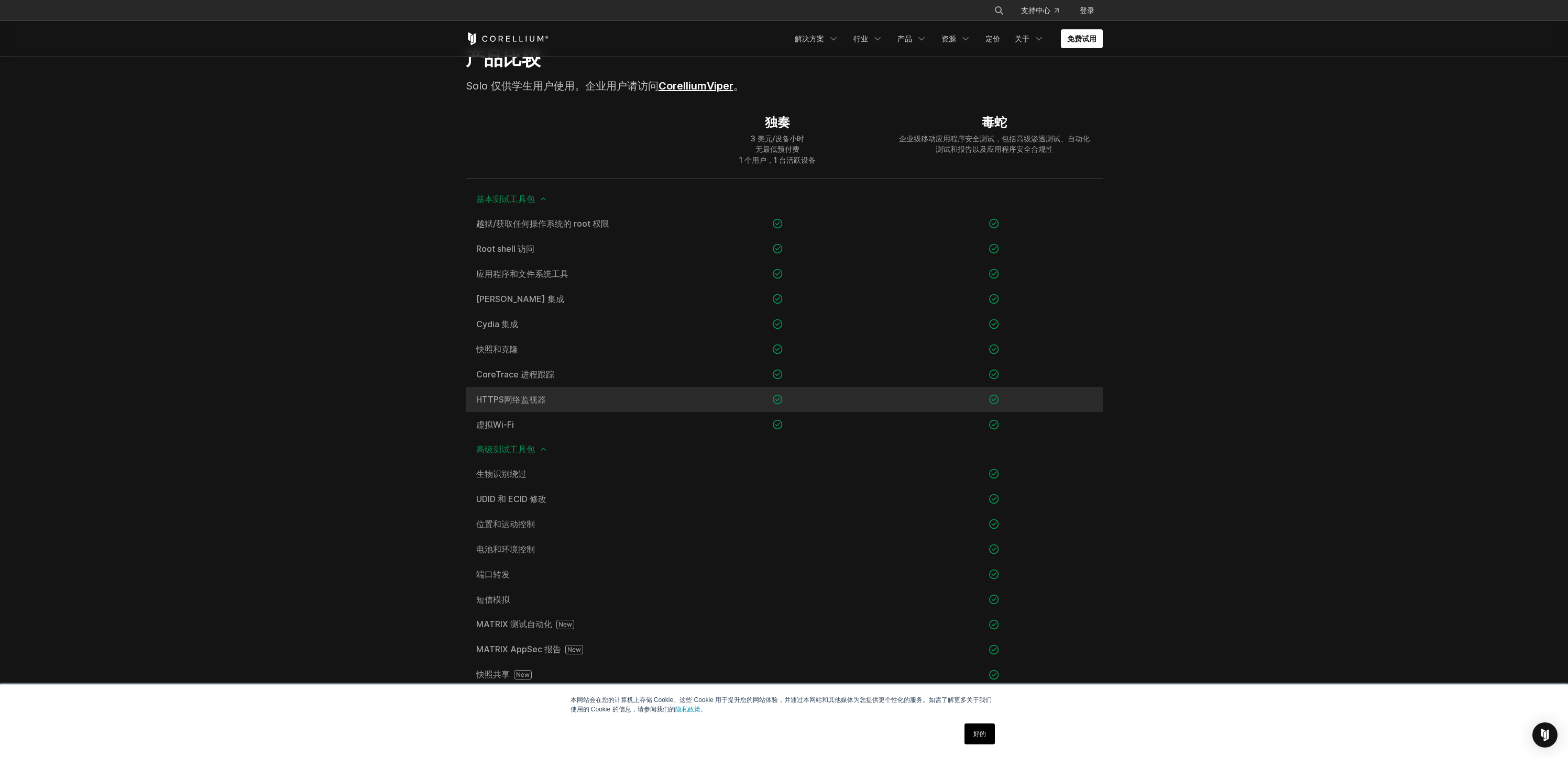
scroll to position [671, 0]
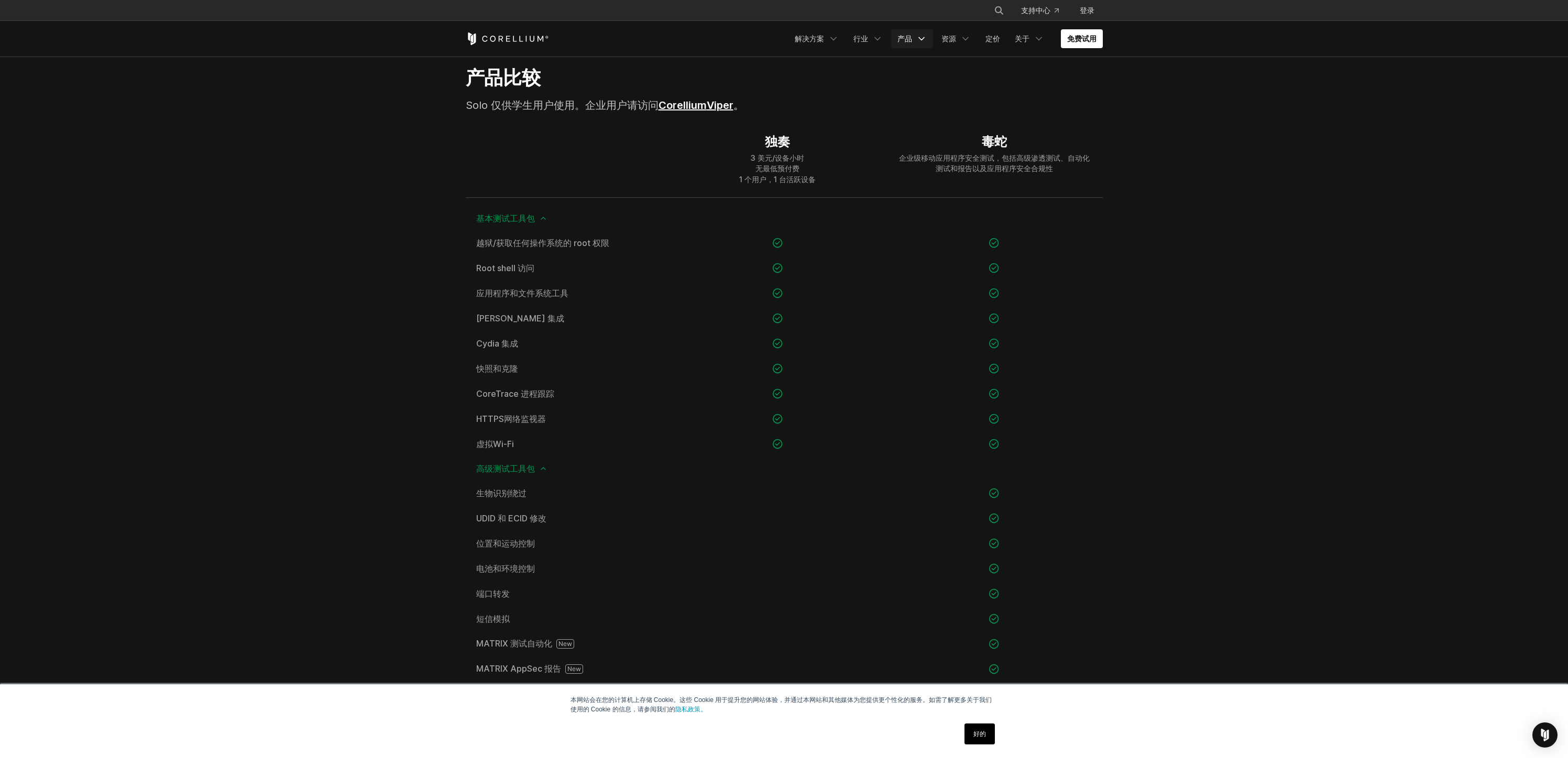
click at [915, 41] on link "产品" at bounding box center [912, 39] width 42 height 19
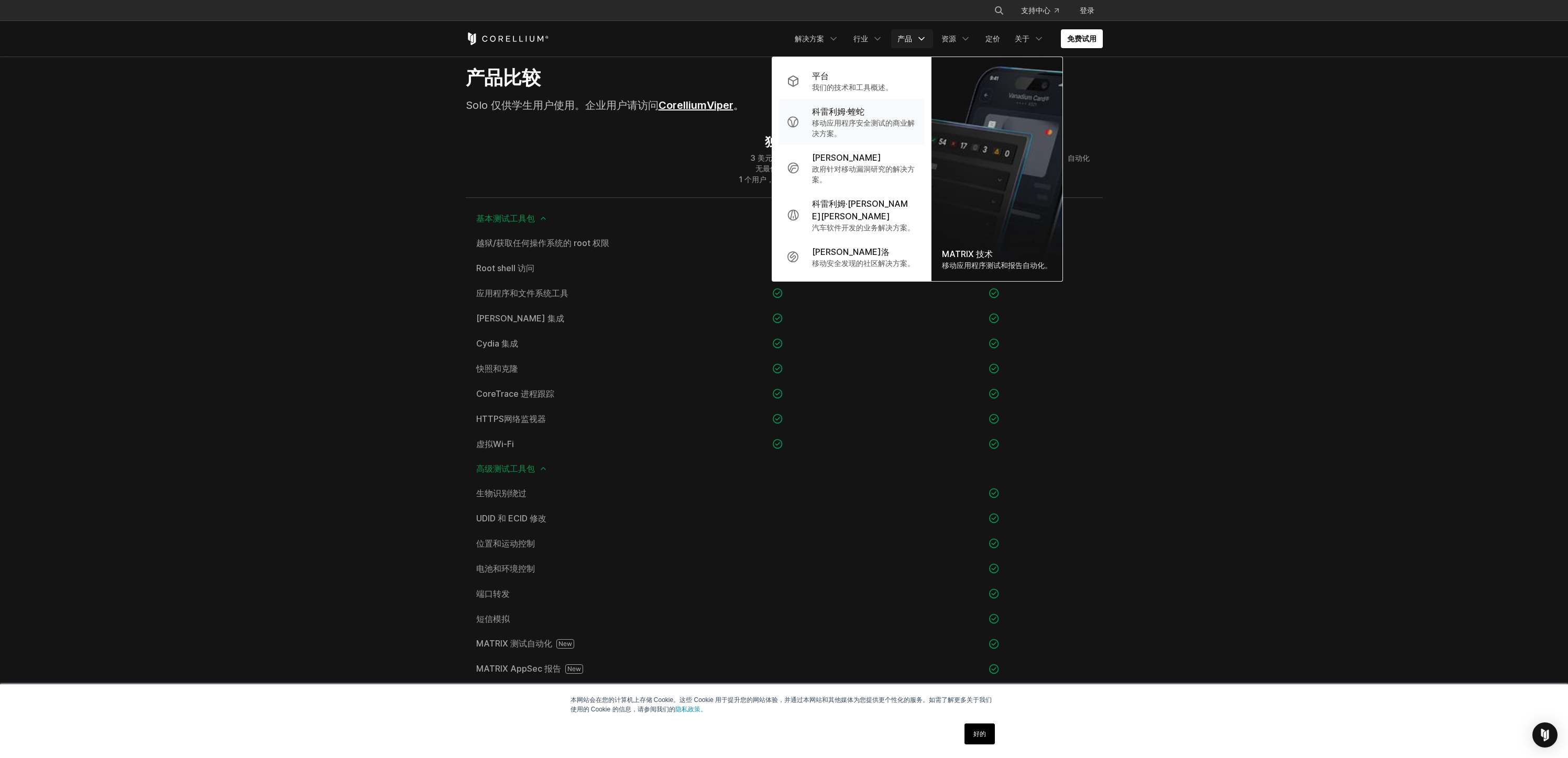
click at [855, 108] on font "科雷利姆·蝰蛇" at bounding box center [838, 111] width 52 height 11
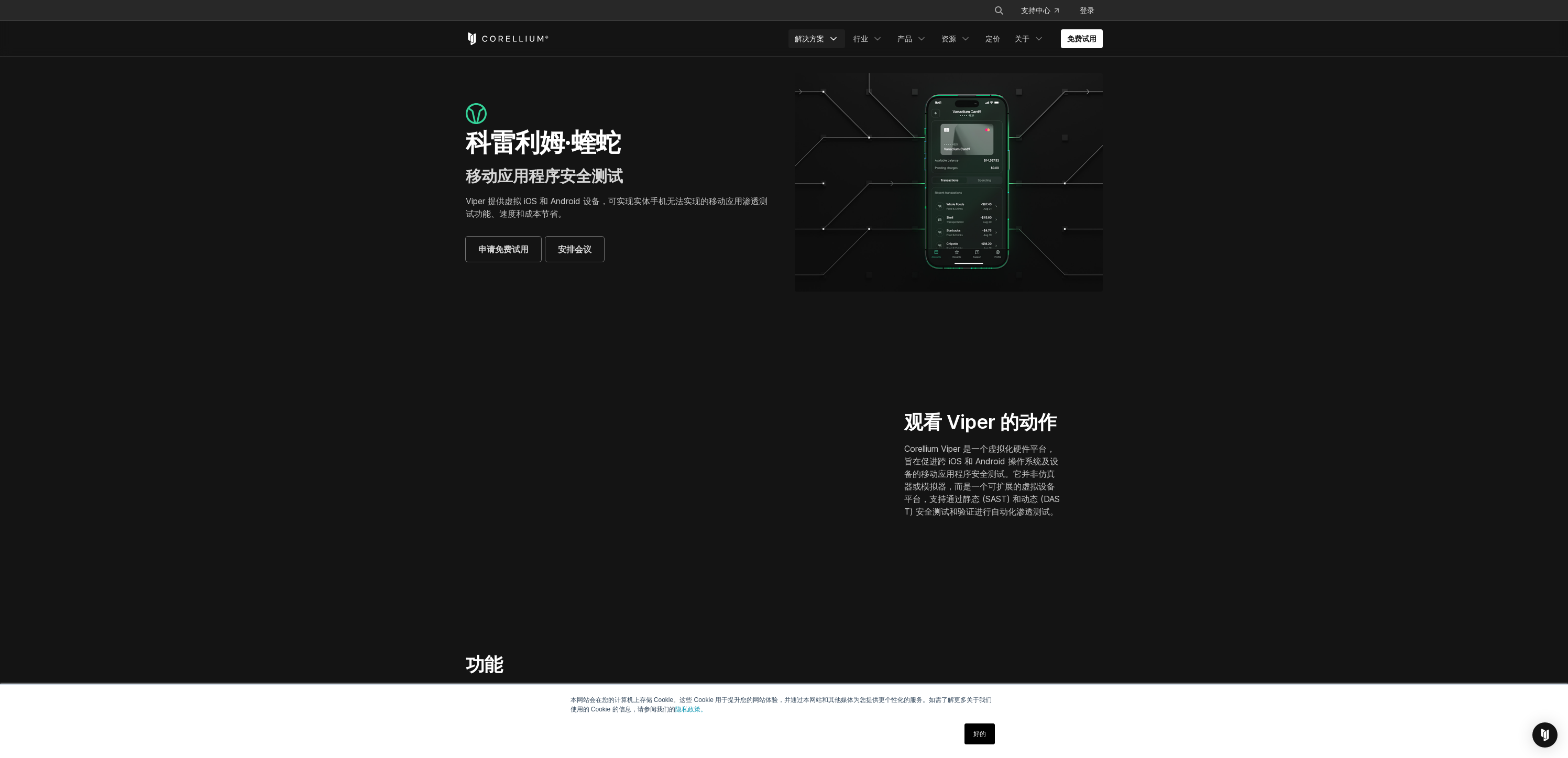
click at [824, 42] on link "解决方案" at bounding box center [817, 39] width 57 height 19
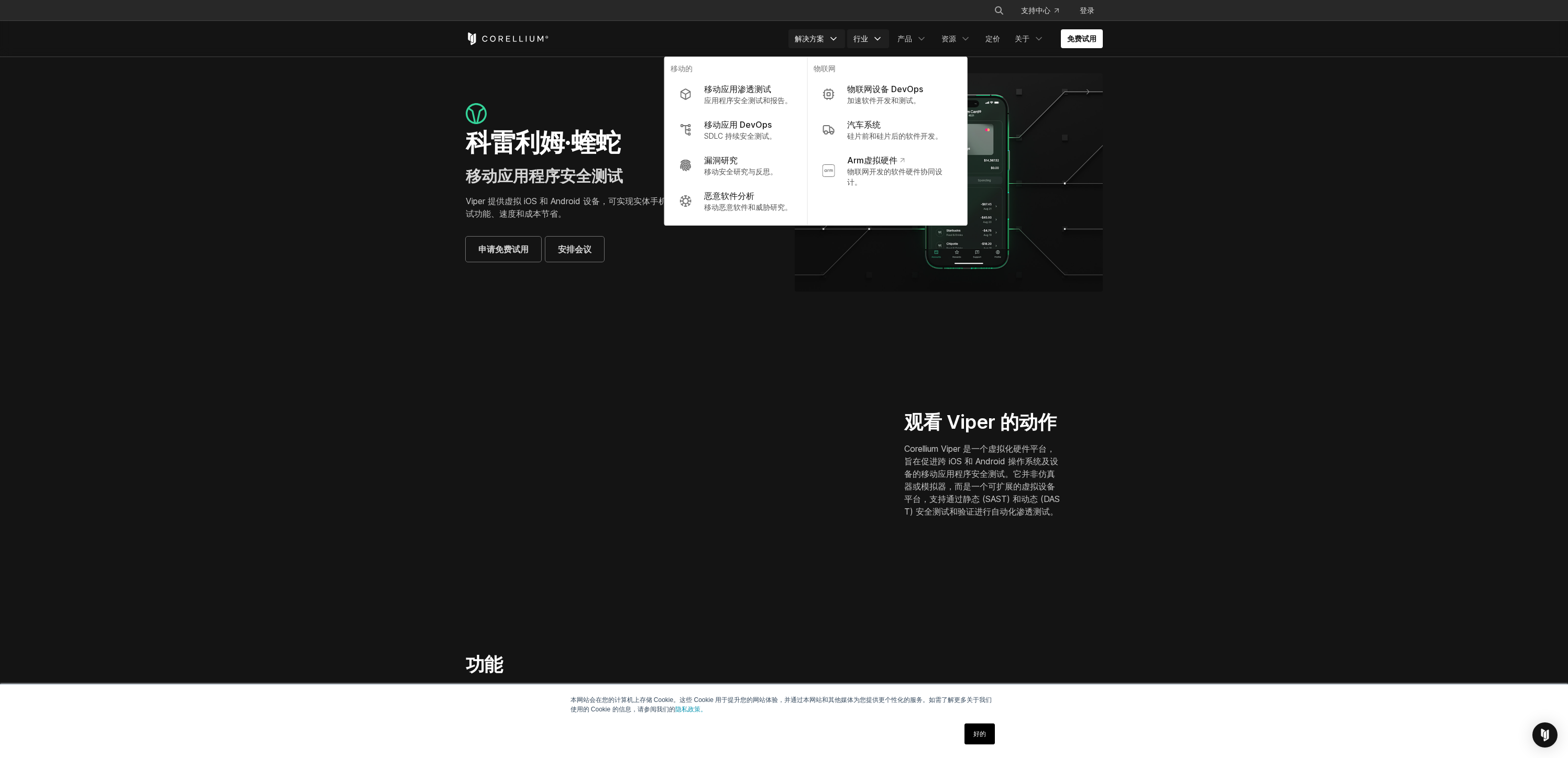
click at [868, 43] on link "行业" at bounding box center [868, 39] width 42 height 19
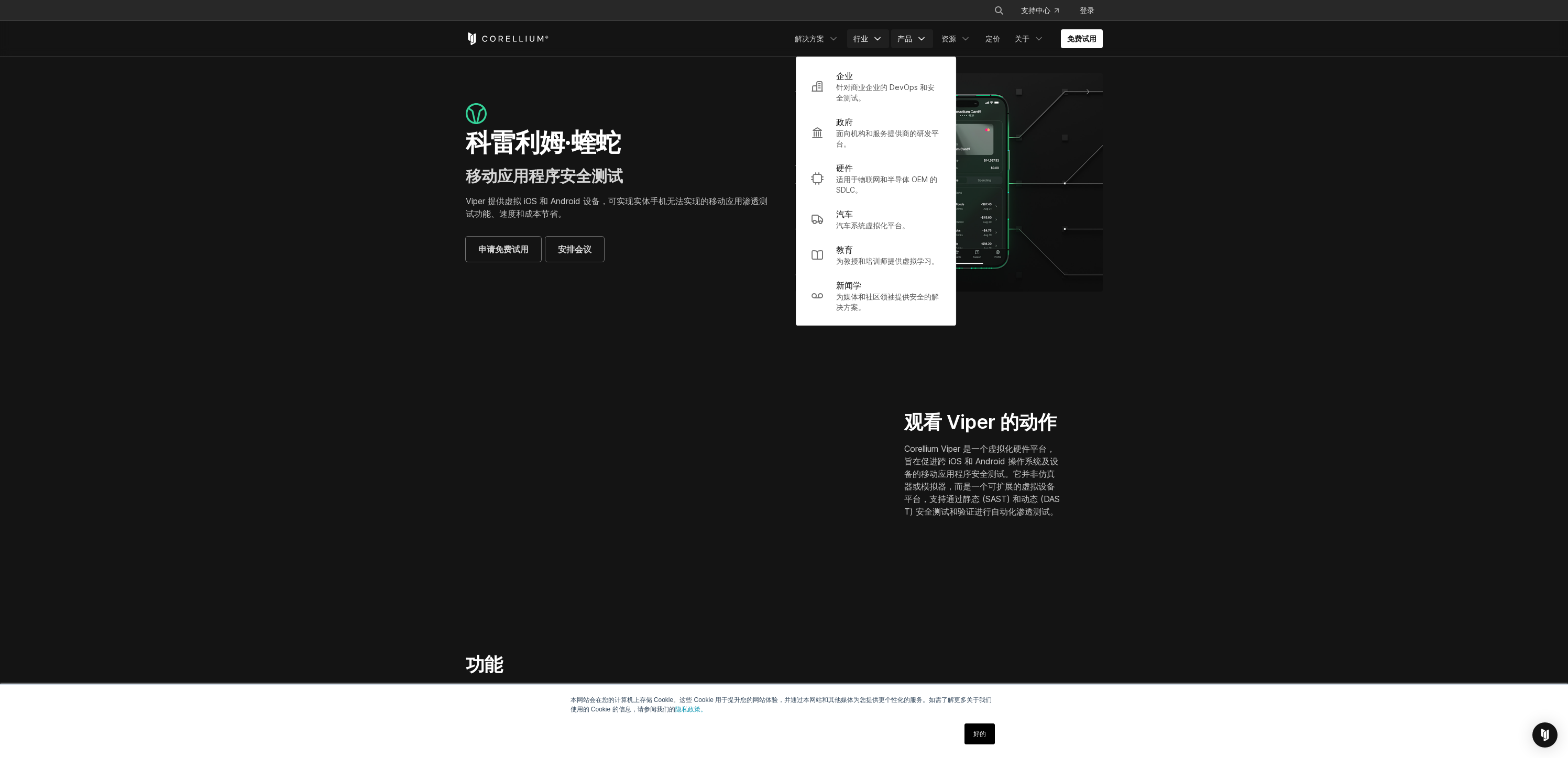
click at [906, 42] on font "产品" at bounding box center [904, 38] width 14 height 9
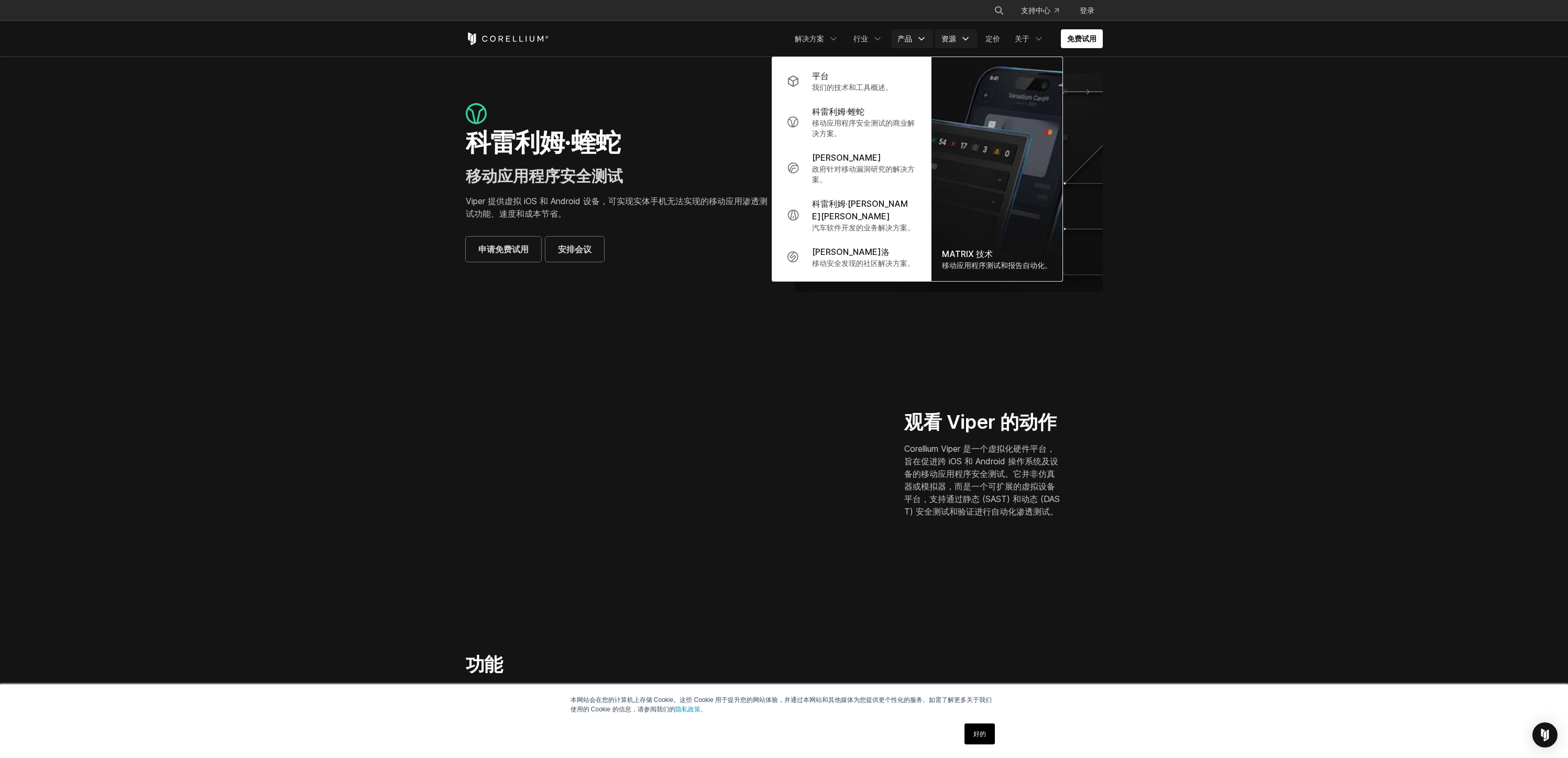
click at [942, 41] on font "资源" at bounding box center [948, 38] width 14 height 9
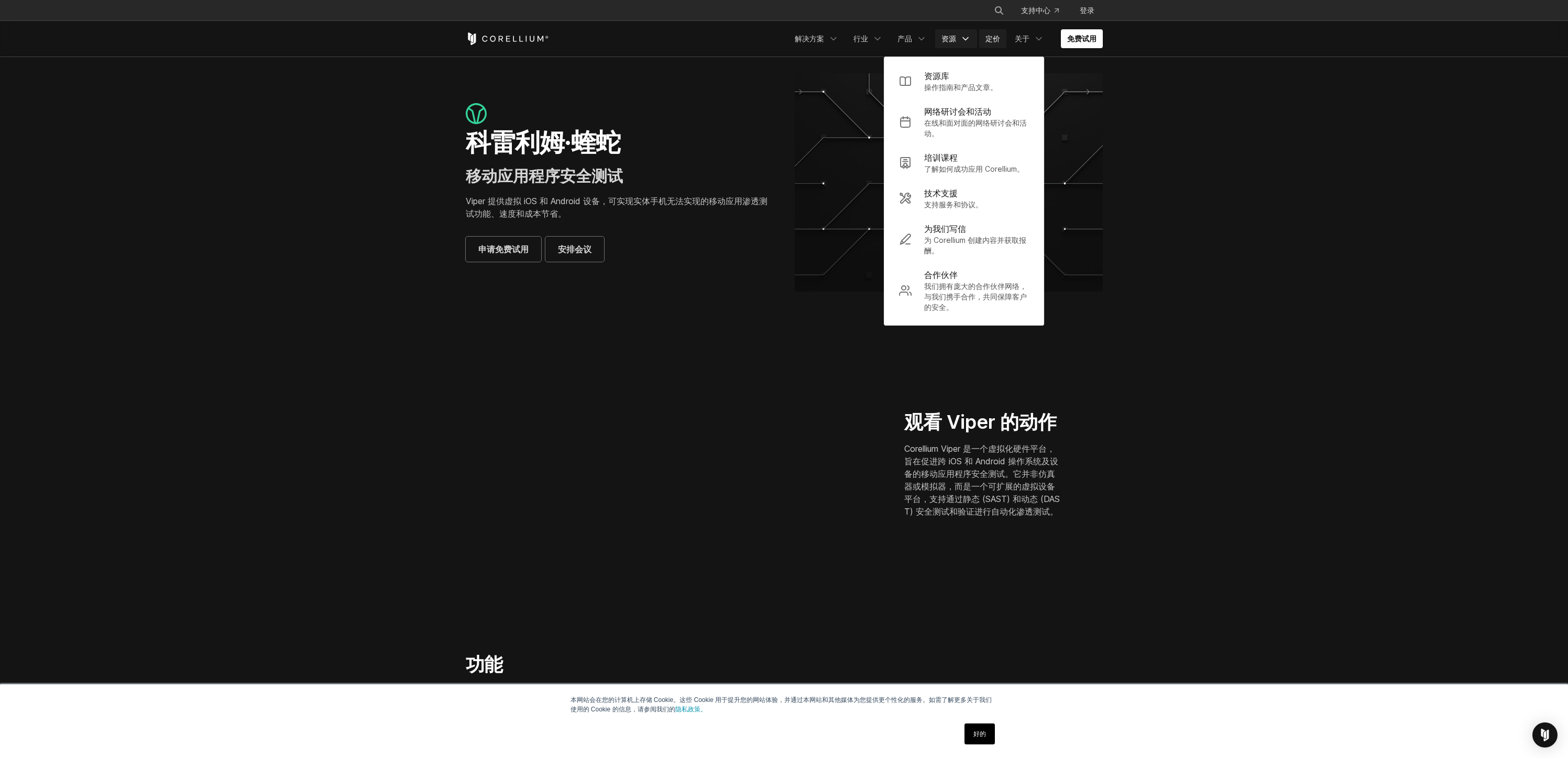
click at [1003, 42] on link "定价" at bounding box center [992, 39] width 27 height 19
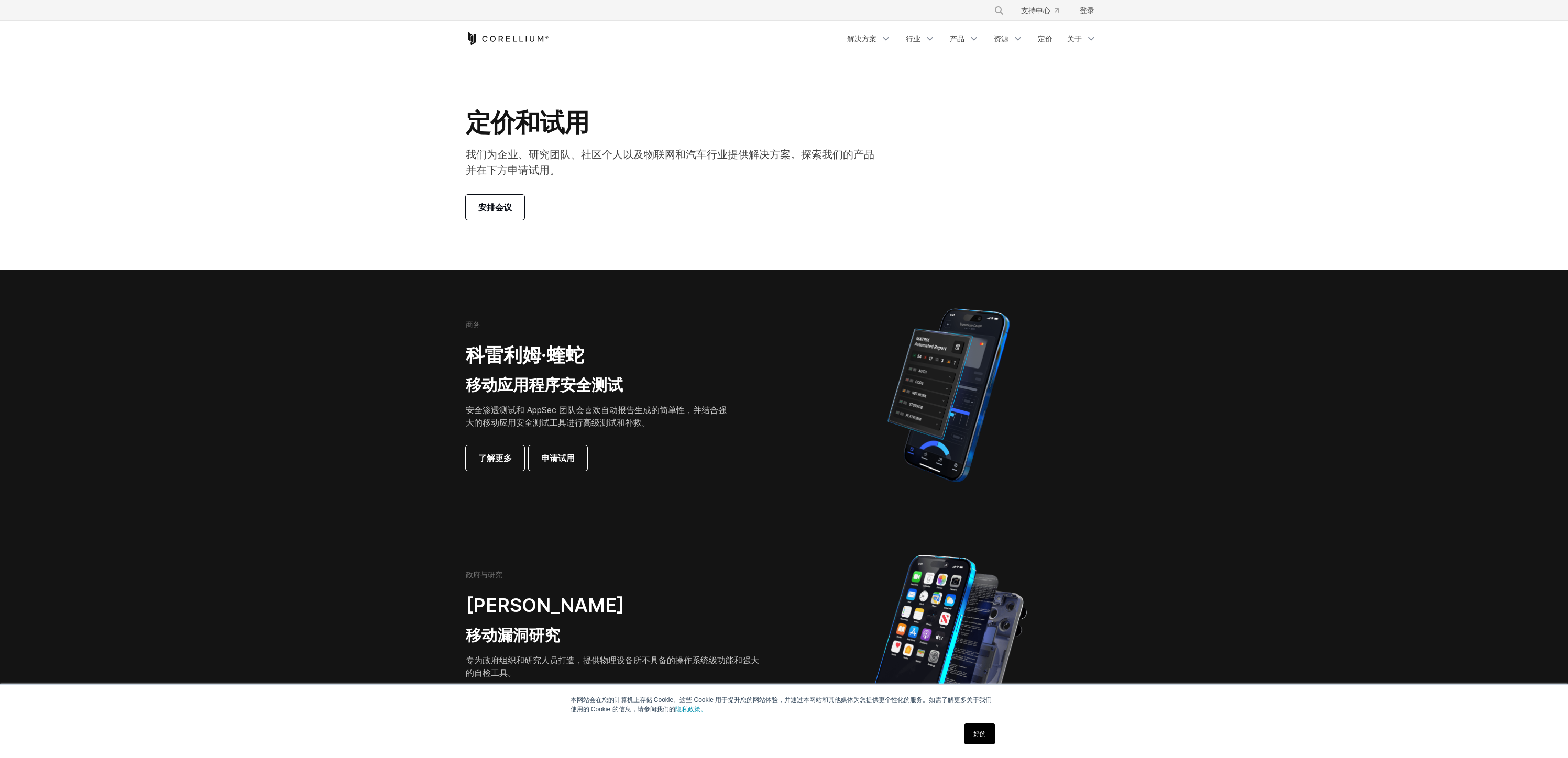
scroll to position [502, 0]
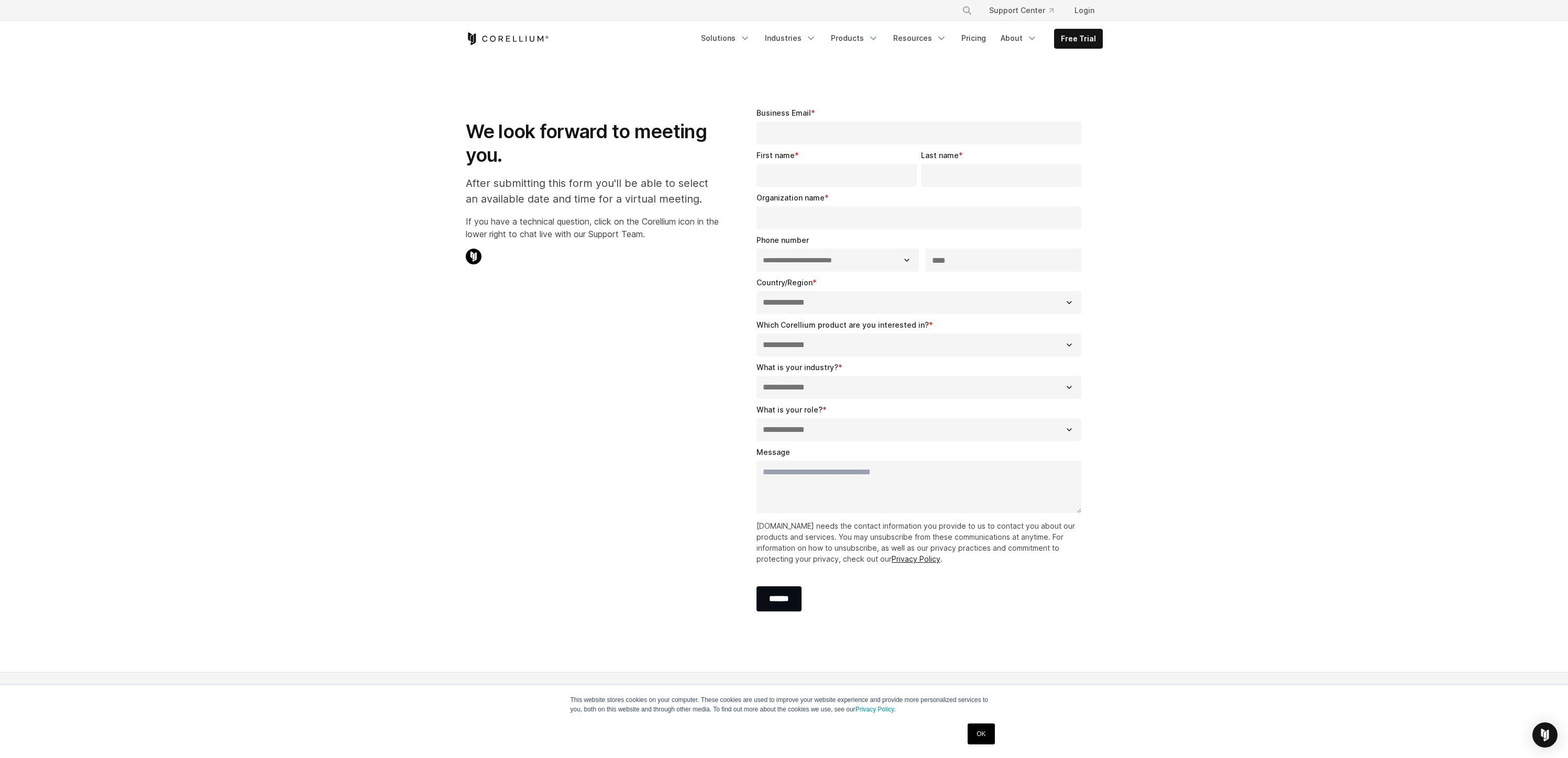
select select "**"
